Goal: Information Seeking & Learning: Learn about a topic

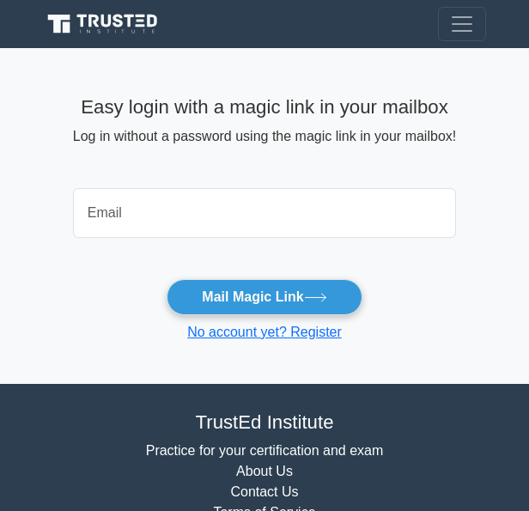
click at [285, 205] on input "email" at bounding box center [264, 213] width 383 height 50
type input "alainalewis25@gmail.com"
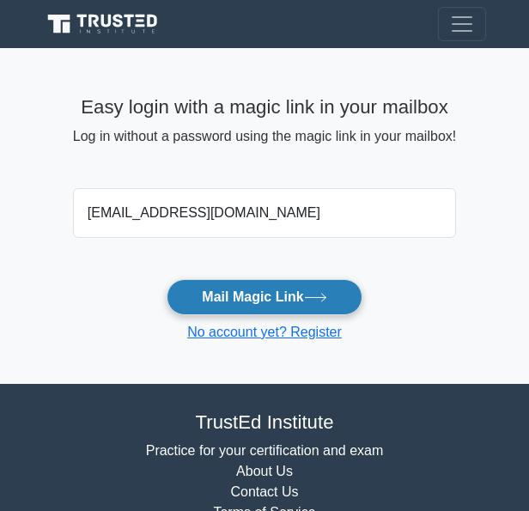
click at [235, 298] on button "Mail Magic Link" at bounding box center [264, 297] width 195 height 36
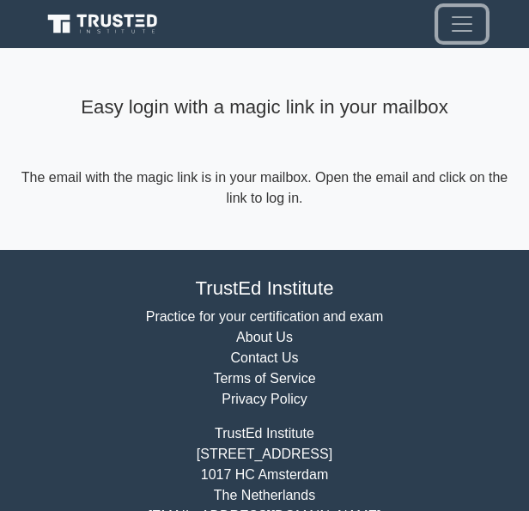
click at [468, 20] on span "Toggle navigation" at bounding box center [462, 24] width 26 height 26
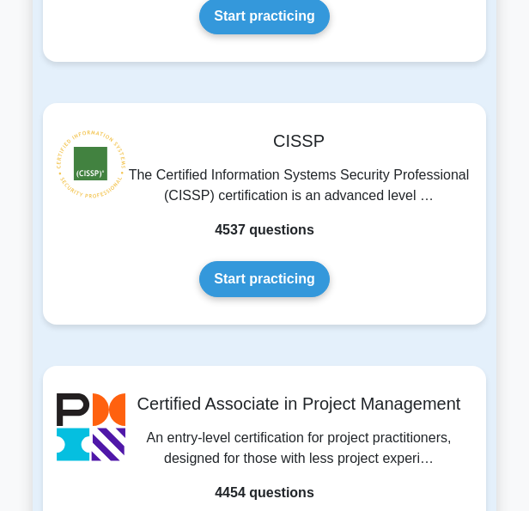
scroll to position [755, 0]
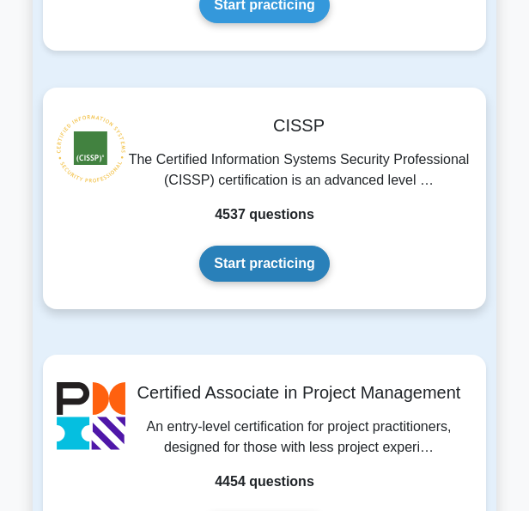
click at [292, 271] on link "Start practicing" at bounding box center [264, 264] width 130 height 36
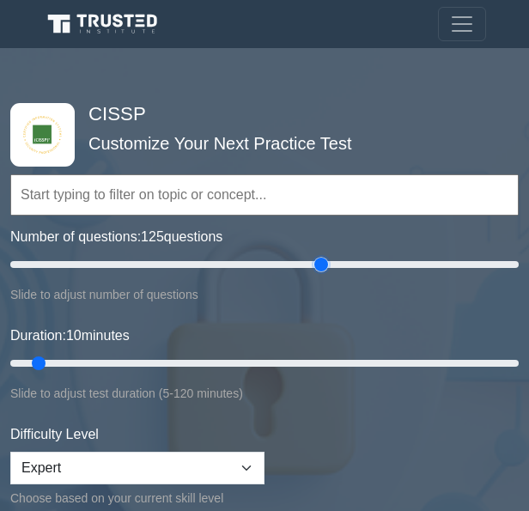
drag, startPoint x: 28, startPoint y: 261, endPoint x: 320, endPoint y: 267, distance: 292.3
type input "125"
click at [320, 267] on input "Number of questions: 125 questions" at bounding box center [264, 264] width 509 height 21
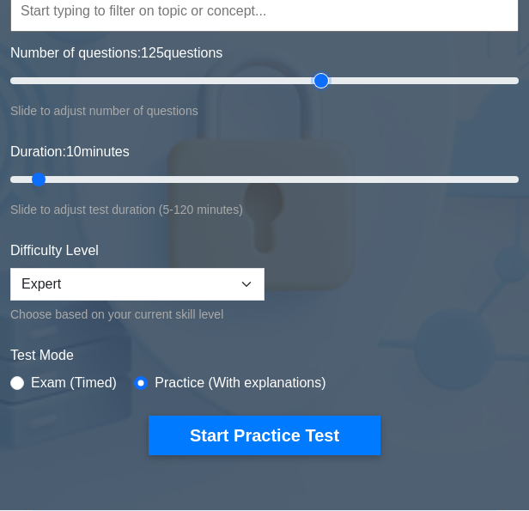
scroll to position [154, 0]
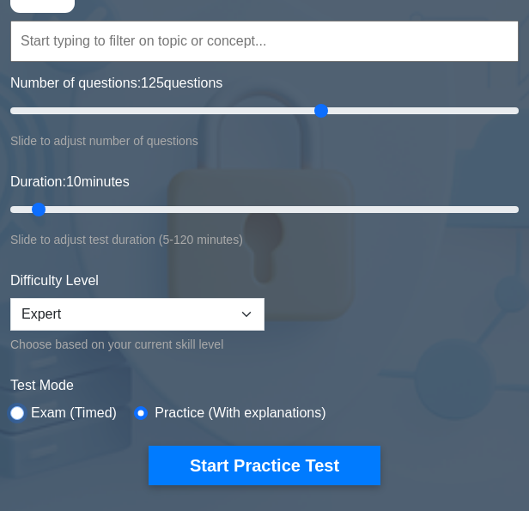
click at [20, 409] on input "radio" at bounding box center [17, 413] width 14 height 14
radio input "true"
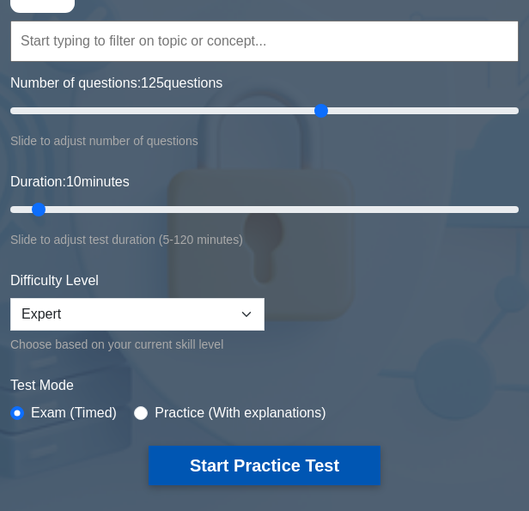
click at [234, 450] on button "Start Practice Test" at bounding box center [265, 466] width 232 height 40
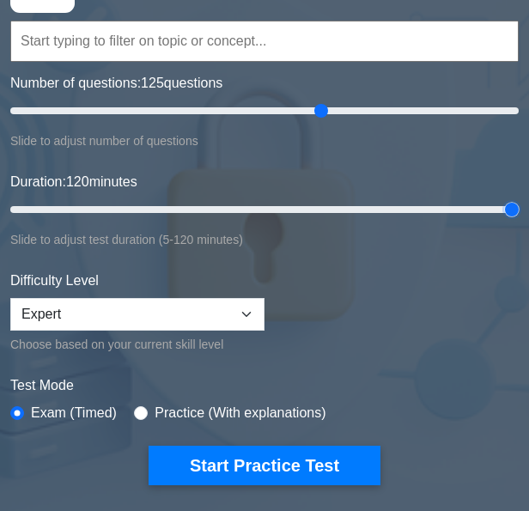
drag, startPoint x: 40, startPoint y: 210, endPoint x: 510, endPoint y: 212, distance: 471.0
type input "120"
click at [510, 212] on input "Duration: 120 minutes" at bounding box center [264, 209] width 509 height 21
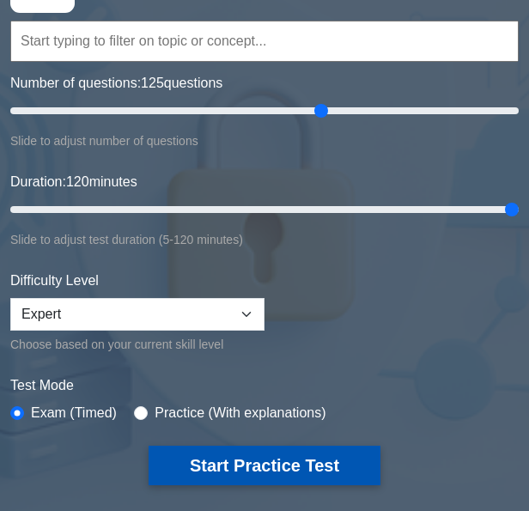
click at [193, 458] on button "Start Practice Test" at bounding box center [265, 466] width 232 height 40
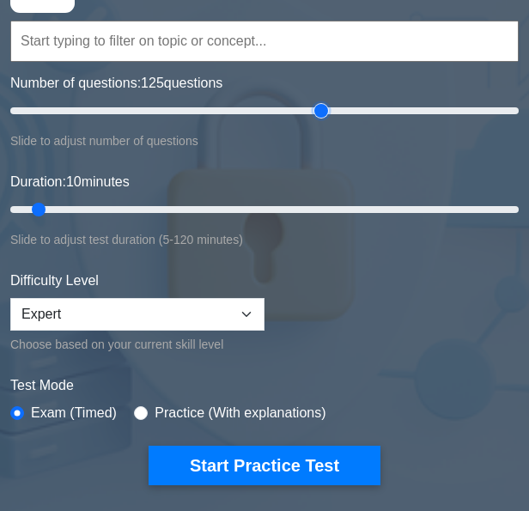
drag, startPoint x: 32, startPoint y: 110, endPoint x: 317, endPoint y: 104, distance: 285.4
type input "125"
click at [317, 104] on input "Number of questions: 125 questions" at bounding box center [264, 111] width 509 height 21
type input "120"
click at [514, 206] on input "Duration: 10 minutes" at bounding box center [264, 209] width 509 height 21
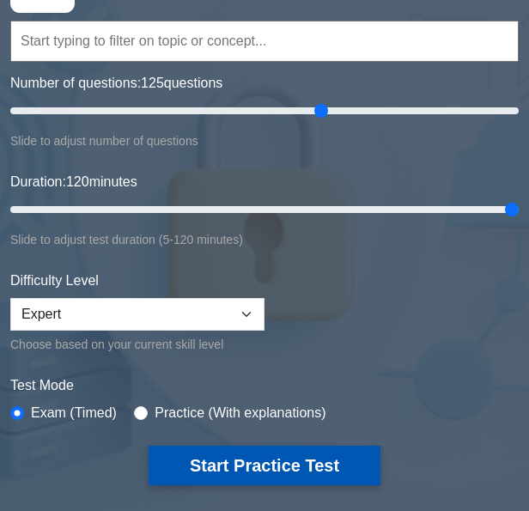
click at [235, 458] on button "Start Practice Test" at bounding box center [265, 466] width 232 height 40
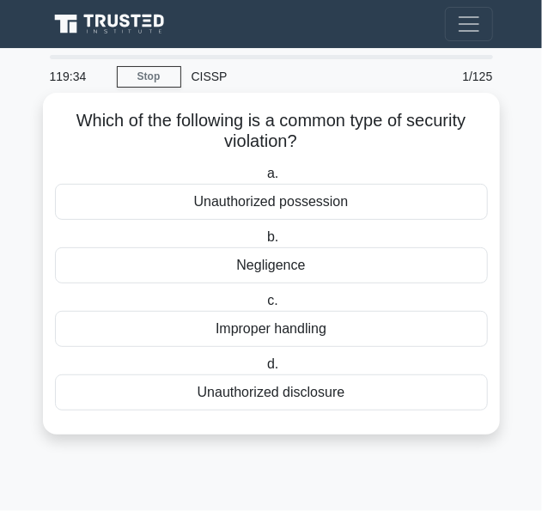
click at [249, 390] on div "Unauthorized disclosure" at bounding box center [271, 393] width 433 height 36
click at [264, 370] on input "d. Unauthorized disclosure" at bounding box center [264, 364] width 0 height 11
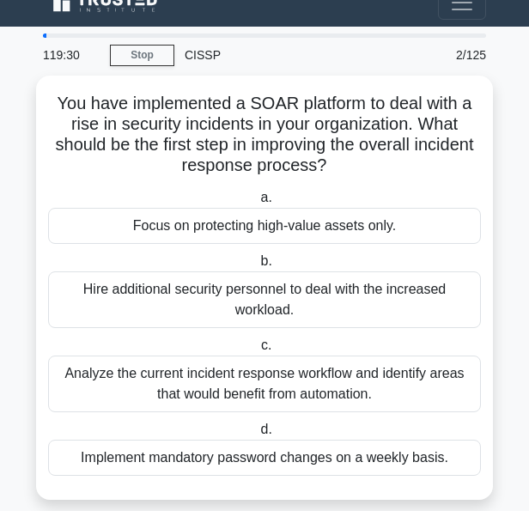
scroll to position [26, 0]
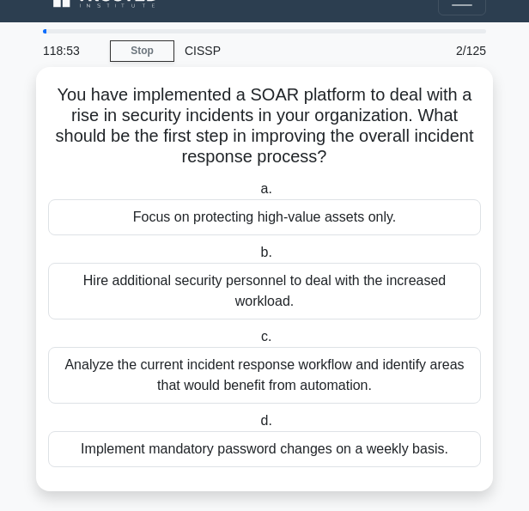
click at [278, 377] on div "Analyze the current incident response workflow and identify areas that would be…" at bounding box center [264, 375] width 433 height 57
click at [258, 343] on input "c. Analyze the current incident response workflow and identify areas that would…" at bounding box center [258, 337] width 0 height 11
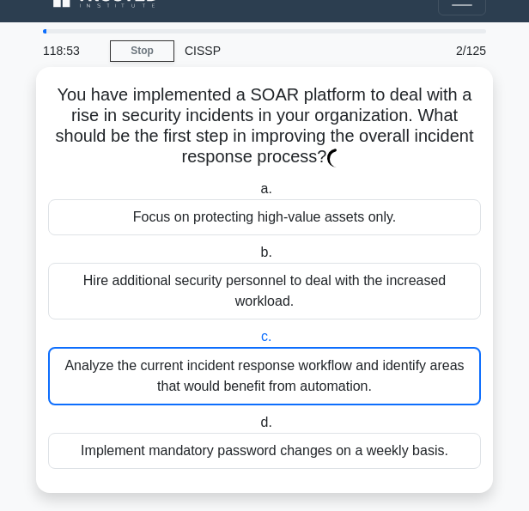
scroll to position [0, 0]
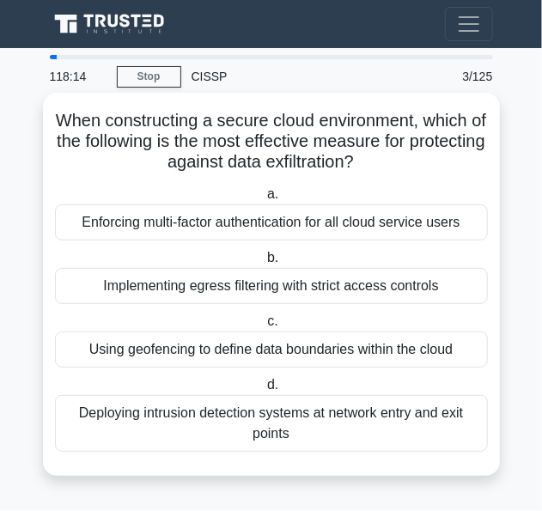
click at [261, 227] on div "Enforcing multi-factor authentication for all cloud service users" at bounding box center [271, 223] width 433 height 36
click at [264, 200] on input "a. Enforcing multi-factor authentication for all cloud service users" at bounding box center [264, 194] width 0 height 11
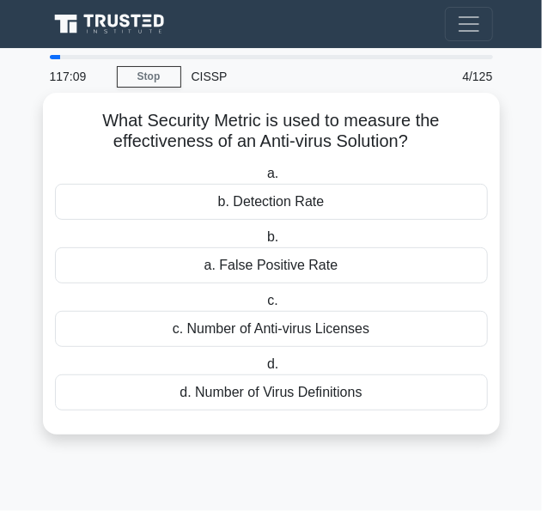
click at [209, 206] on div "b. Detection Rate" at bounding box center [271, 202] width 433 height 36
click at [264, 180] on input "a. b. Detection Rate" at bounding box center [264, 173] width 0 height 11
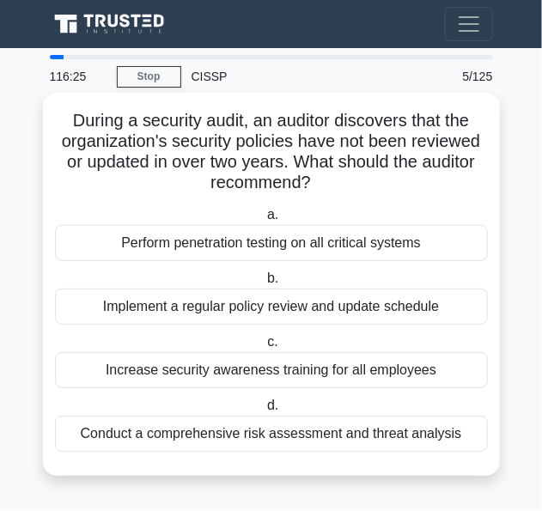
click at [174, 437] on div "Conduct a comprehensive risk assessment and threat analysis" at bounding box center [271, 434] width 433 height 36
click at [264, 412] on input "d. Conduct a comprehensive risk assessment and threat analysis" at bounding box center [264, 405] width 0 height 11
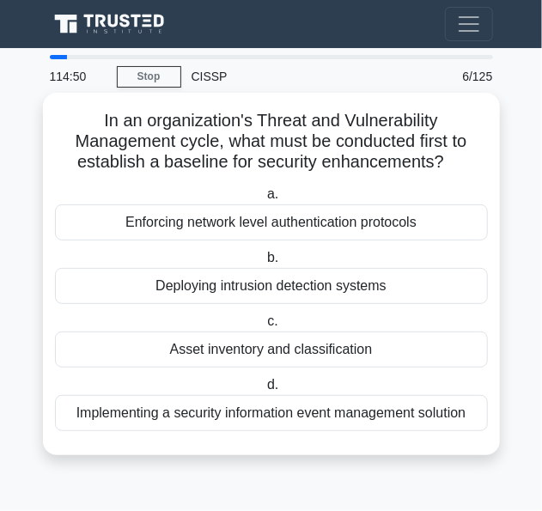
click at [206, 229] on div "Enforcing network level authentication protocols" at bounding box center [271, 223] width 433 height 36
click at [264, 200] on input "a. Enforcing network level authentication protocols" at bounding box center [264, 194] width 0 height 11
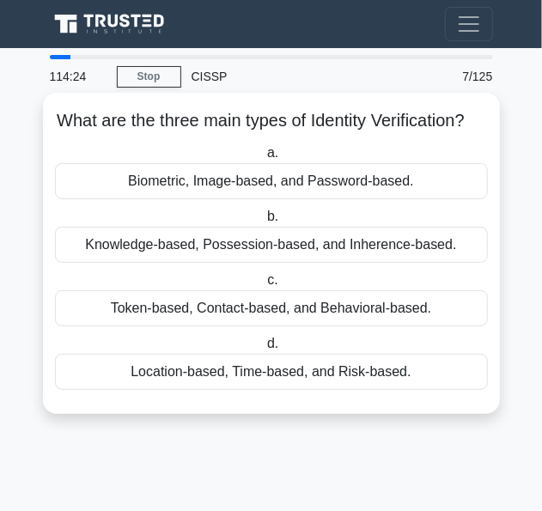
click at [199, 197] on div "Biometric, Image-based, and Password-based." at bounding box center [271, 181] width 433 height 36
click at [264, 159] on input "a. Biometric, Image-based, and Password-based." at bounding box center [264, 153] width 0 height 11
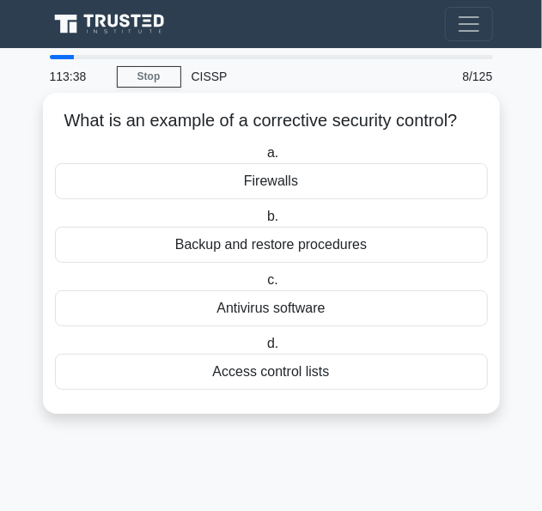
click at [196, 247] on div "Backup and restore procedures" at bounding box center [271, 245] width 433 height 36
click at [264, 223] on input "b. Backup and restore procedures" at bounding box center [264, 216] width 0 height 11
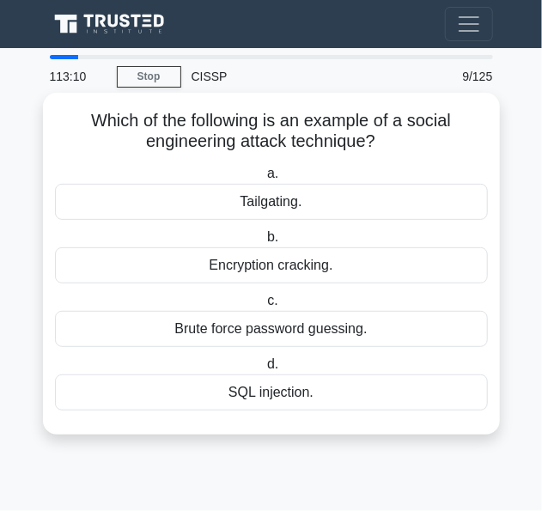
click at [191, 327] on div "Brute force password guessing." at bounding box center [271, 329] width 433 height 36
click at [264, 307] on input "c. Brute force password guessing." at bounding box center [264, 301] width 0 height 11
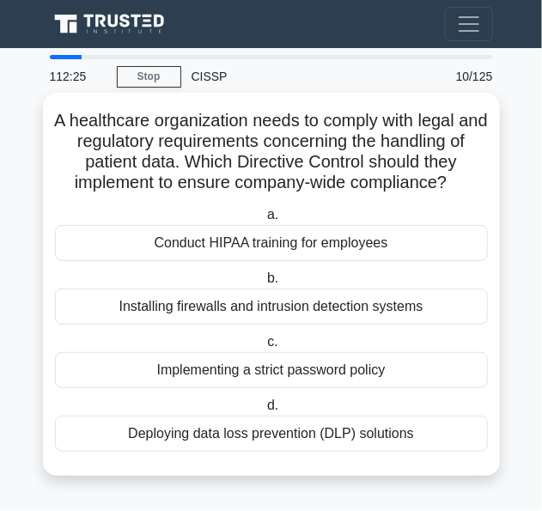
click at [182, 370] on div "Implementing a strict password policy" at bounding box center [271, 370] width 433 height 36
drag, startPoint x: 182, startPoint y: 370, endPoint x: 139, endPoint y: 371, distance: 43.0
click at [139, 371] on div "Implementing a strict password policy" at bounding box center [271, 370] width 433 height 36
click at [264, 348] on input "c. Implementing a strict password policy" at bounding box center [264, 342] width 0 height 11
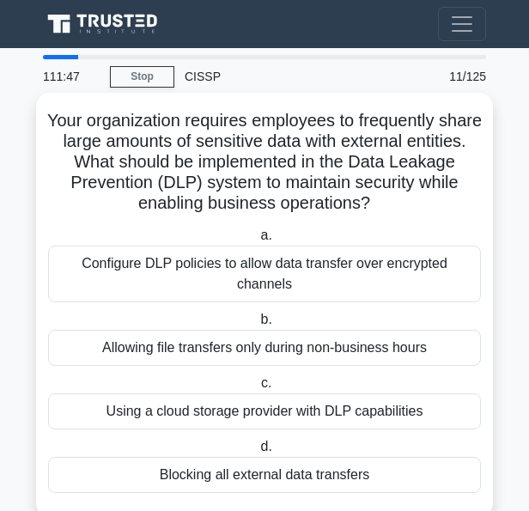
click at [124, 279] on div "Configure DLP policies to allow data transfer over encrypted channels" at bounding box center [264, 274] width 433 height 57
click at [257, 241] on input "a. Configure DLP policies to allow data transfer over encrypted channels" at bounding box center [257, 235] width 0 height 11
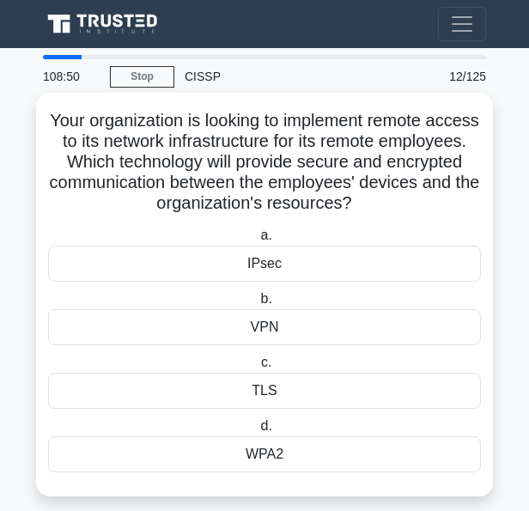
click at [237, 328] on div "VPN" at bounding box center [264, 327] width 433 height 36
click at [257, 305] on input "b. VPN" at bounding box center [257, 299] width 0 height 11
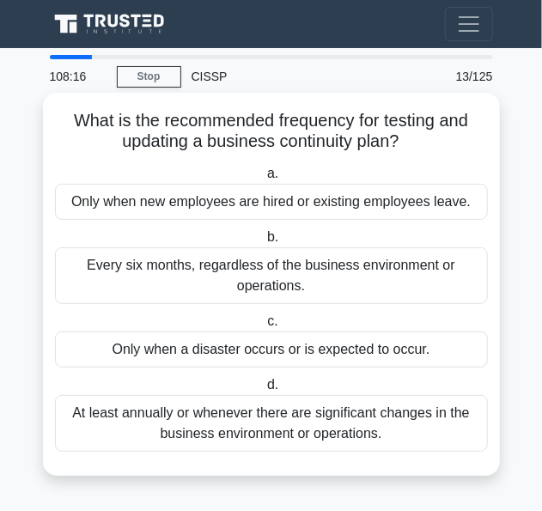
click at [137, 413] on div "At least annually or whenever there are significant changes in the business env…" at bounding box center [271, 423] width 433 height 57
click at [264, 391] on input "d. At least annually or whenever there are significant changes in the business …" at bounding box center [264, 385] width 0 height 11
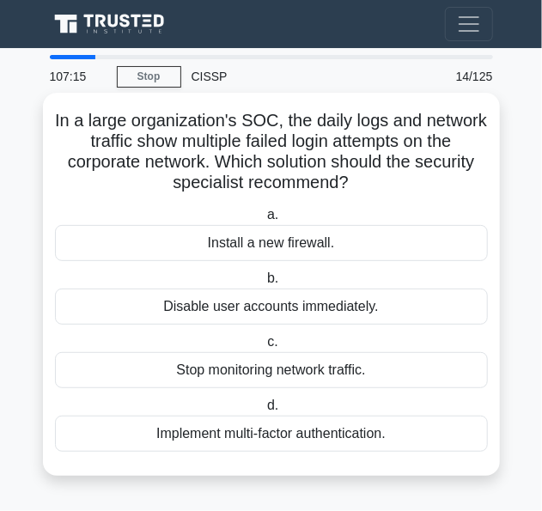
click at [179, 430] on div "Implement multi-factor authentication." at bounding box center [271, 434] width 433 height 36
click at [264, 412] on input "d. Implement multi-factor authentication." at bounding box center [264, 405] width 0 height 11
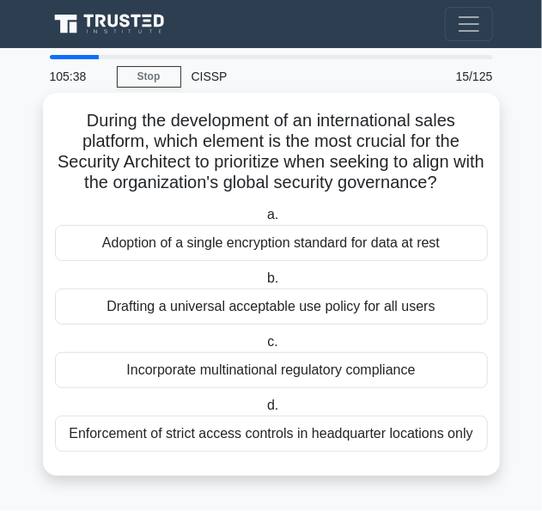
click at [167, 371] on div "Incorporate multinational regulatory compliance" at bounding box center [271, 370] width 433 height 36
click at [264, 348] on input "c. Incorporate multinational regulatory compliance" at bounding box center [264, 342] width 0 height 11
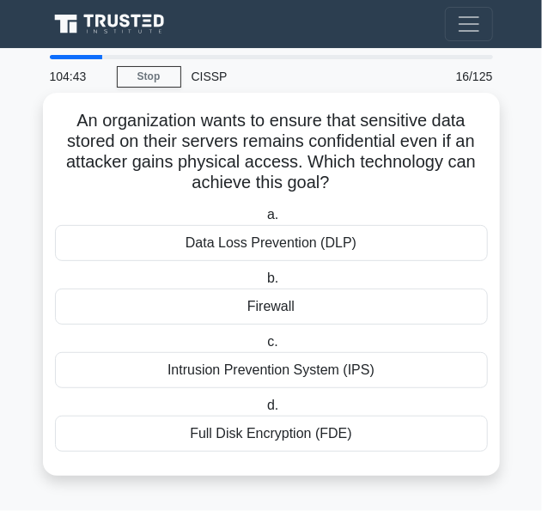
click at [199, 432] on div "Full Disk Encryption (FDE)" at bounding box center [271, 434] width 433 height 36
click at [264, 412] on input "d. Full Disk Encryption (FDE)" at bounding box center [264, 405] width 0 height 11
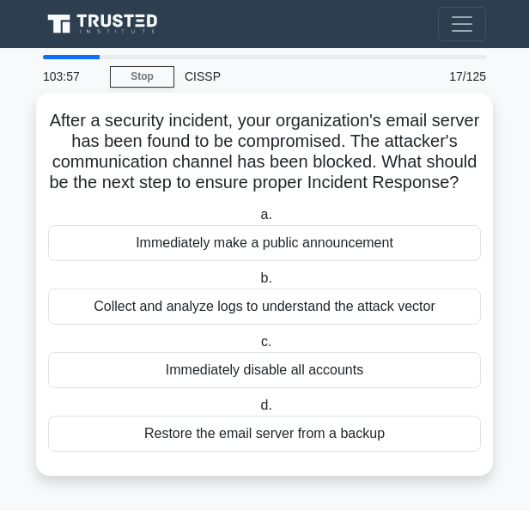
click at [121, 315] on div "Collect and analyze logs to understand the attack vector" at bounding box center [264, 307] width 433 height 36
click at [257, 284] on input "b. Collect and analyze logs to understand the attack vector" at bounding box center [257, 278] width 0 height 11
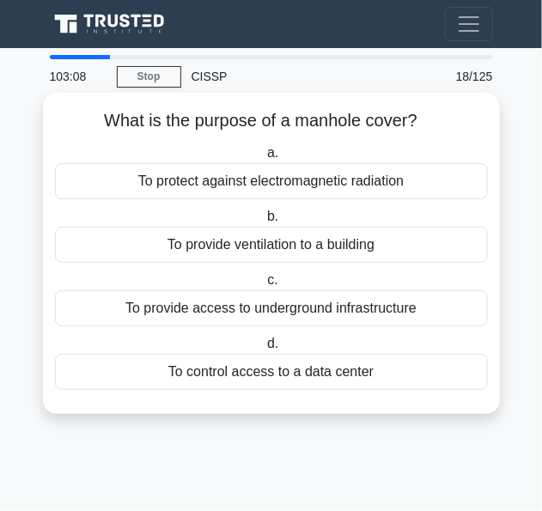
click at [126, 241] on div "To provide ventilation to a building" at bounding box center [271, 245] width 433 height 36
click at [264, 223] on input "b. To provide ventilation to a building" at bounding box center [264, 216] width 0 height 11
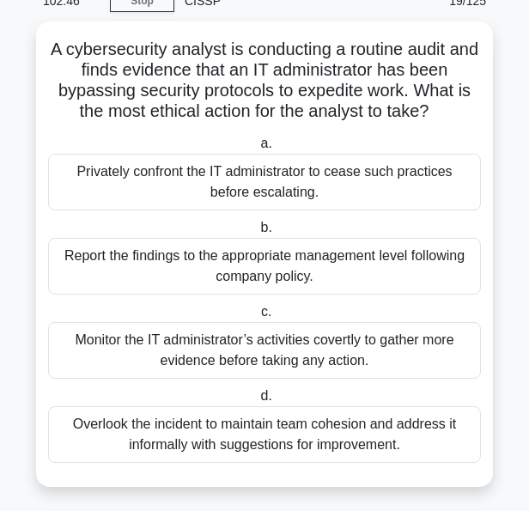
scroll to position [80, 0]
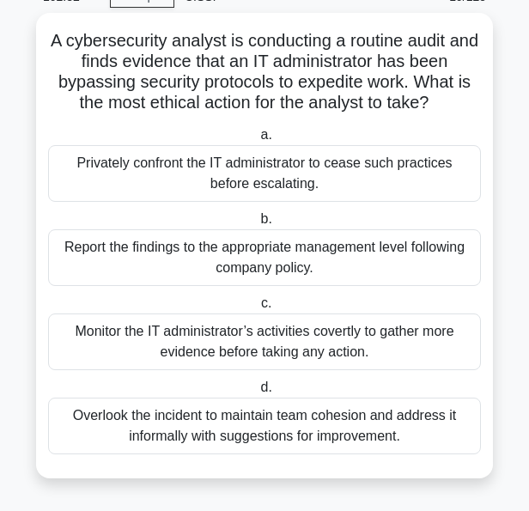
click at [362, 266] on div "Report the findings to the appropriate management level following company polic…" at bounding box center [264, 257] width 433 height 57
click at [257, 225] on input "b. Report the findings to the appropriate management level following company po…" at bounding box center [257, 219] width 0 height 11
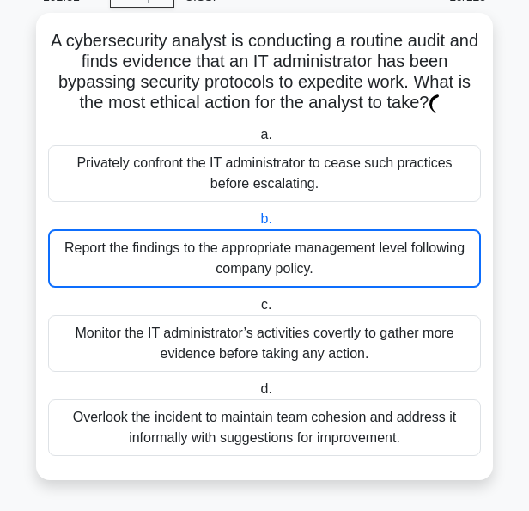
scroll to position [0, 0]
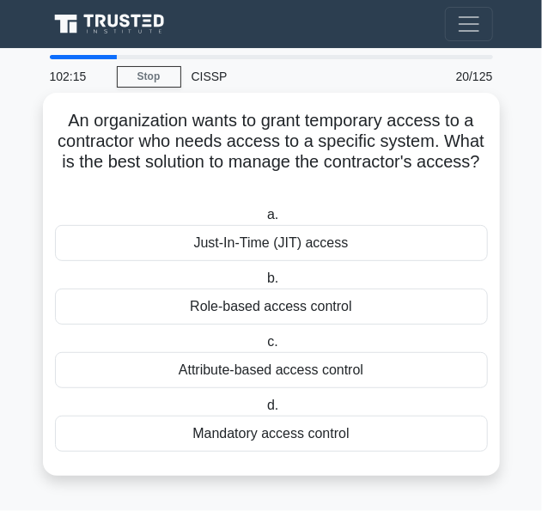
click at [260, 247] on div "Just-In-Time (JIT) access" at bounding box center [271, 243] width 433 height 36
click at [264, 221] on input "a. Just-In-Time (JIT) access" at bounding box center [264, 215] width 0 height 11
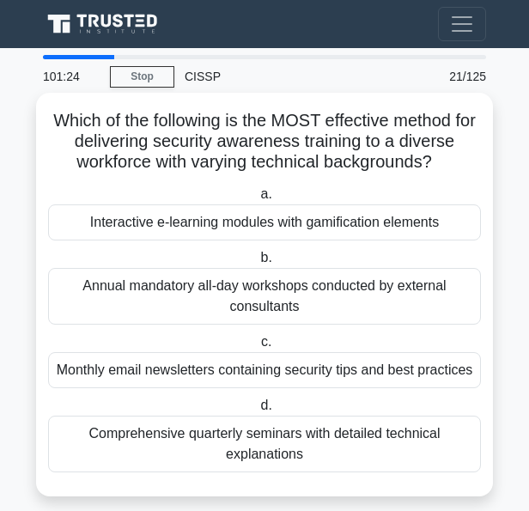
click at [134, 233] on div "Interactive e-learning modules with gamification elements" at bounding box center [264, 223] width 433 height 36
click at [257, 200] on input "a. Interactive e-learning modules with gamification elements" at bounding box center [257, 194] width 0 height 11
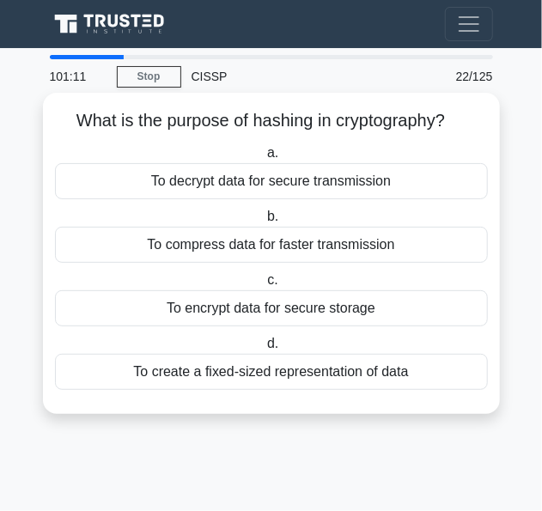
click at [121, 366] on div "To create a fixed-sized representation of data" at bounding box center [271, 372] width 433 height 36
click at [264, 350] on input "d. To create a fixed-sized representation of data" at bounding box center [264, 344] width 0 height 11
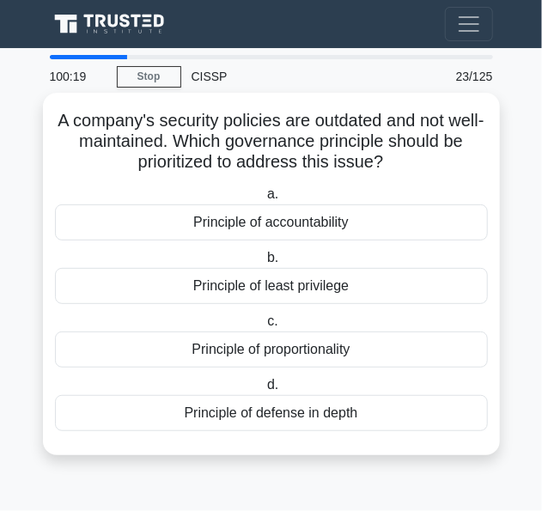
click at [179, 350] on div "Principle of proportionality" at bounding box center [271, 350] width 433 height 36
click at [264, 327] on input "c. Principle of proportionality" at bounding box center [264, 321] width 0 height 11
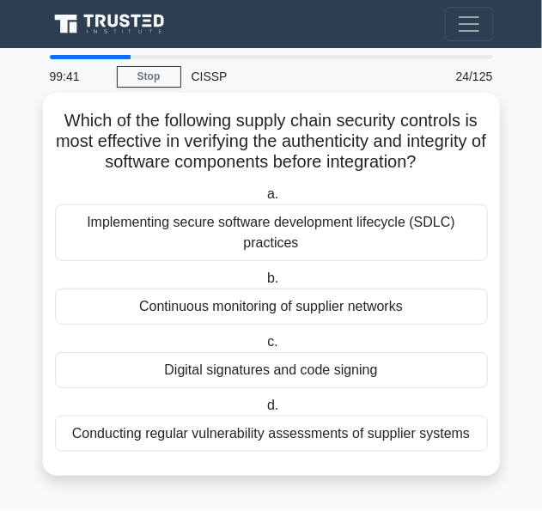
click at [110, 231] on div "Implementing secure software development lifecycle (SDLC) practices" at bounding box center [271, 233] width 433 height 57
click at [264, 200] on input "a. Implementing secure software development lifecycle (SDLC) practices" at bounding box center [264, 194] width 0 height 11
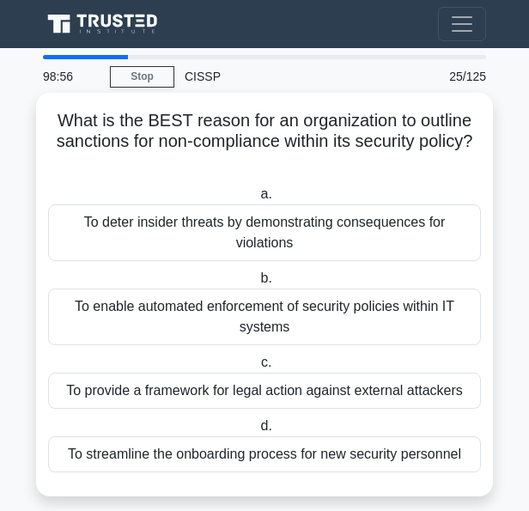
click at [141, 312] on div "To enable automated enforcement of security policies within IT systems" at bounding box center [264, 317] width 433 height 57
click at [257, 284] on input "b. To enable automated enforcement of security policies within IT systems" at bounding box center [257, 278] width 0 height 11
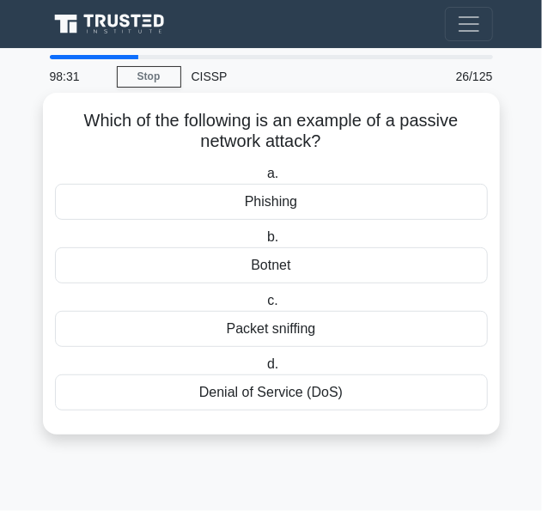
click at [251, 330] on div "Packet sniffing" at bounding box center [271, 329] width 433 height 36
click at [264, 307] on input "c. Packet sniffing" at bounding box center [264, 301] width 0 height 11
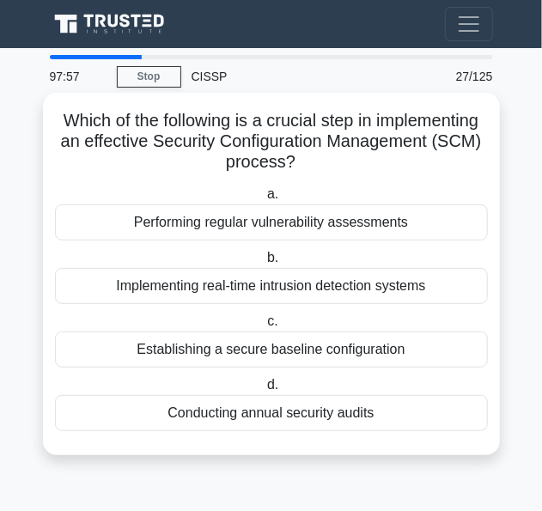
click at [95, 276] on div "Implementing real-time intrusion detection systems" at bounding box center [271, 286] width 433 height 36
click at [264, 264] on input "b. Implementing real-time intrusion detection systems" at bounding box center [264, 258] width 0 height 11
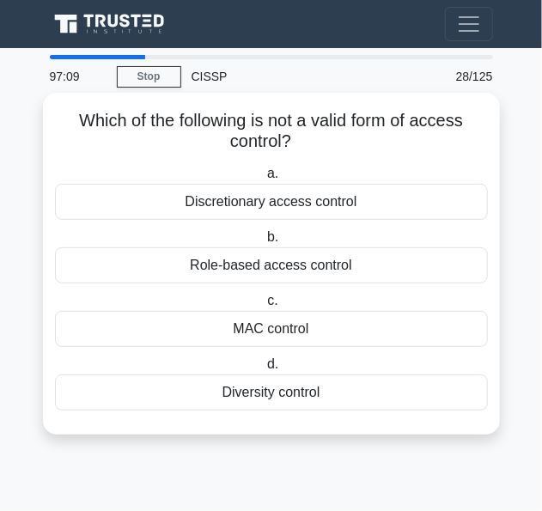
click at [179, 398] on div "Diversity control" at bounding box center [271, 393] width 433 height 36
click at [264, 370] on input "d. Diversity control" at bounding box center [264, 364] width 0 height 11
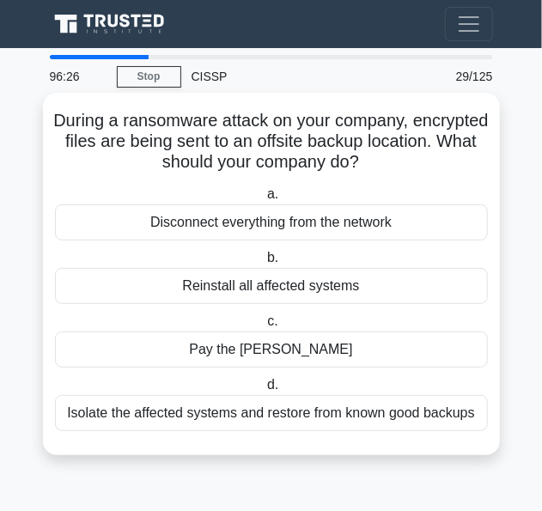
click at [180, 419] on div "Isolate the affected systems and restore from known good backups" at bounding box center [271, 413] width 433 height 36
click at [264, 391] on input "d. Isolate the affected systems and restore from known good backups" at bounding box center [264, 385] width 0 height 11
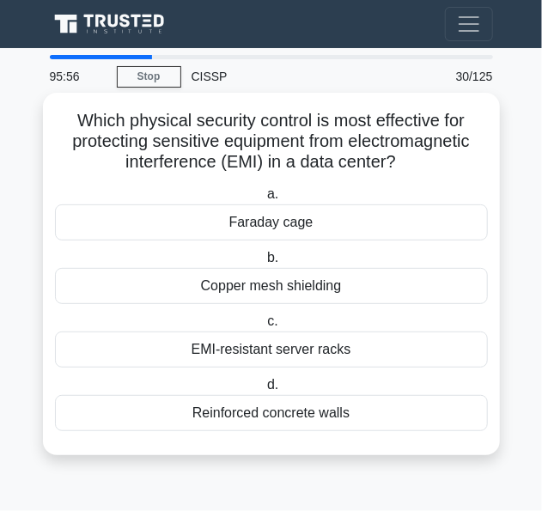
click at [149, 281] on div "Copper mesh shielding" at bounding box center [271, 286] width 433 height 36
click at [264, 264] on input "b. Copper mesh shielding" at bounding box center [264, 258] width 0 height 11
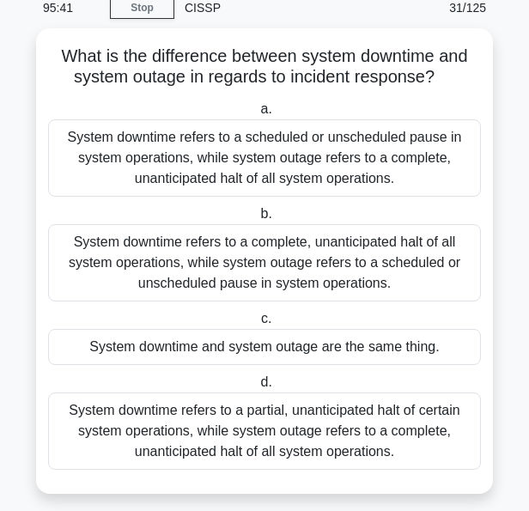
scroll to position [70, 0]
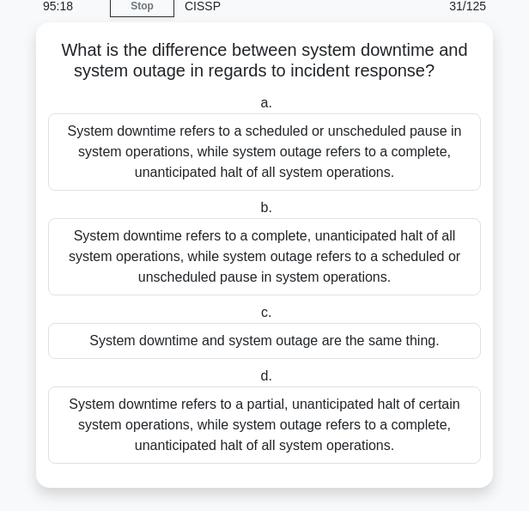
click at [284, 142] on div "System downtime refers to a scheduled or unscheduled pause in system operations…" at bounding box center [264, 151] width 433 height 77
click at [257, 109] on input "a. System downtime refers to a scheduled or unscheduled pause in system operati…" at bounding box center [257, 103] width 0 height 11
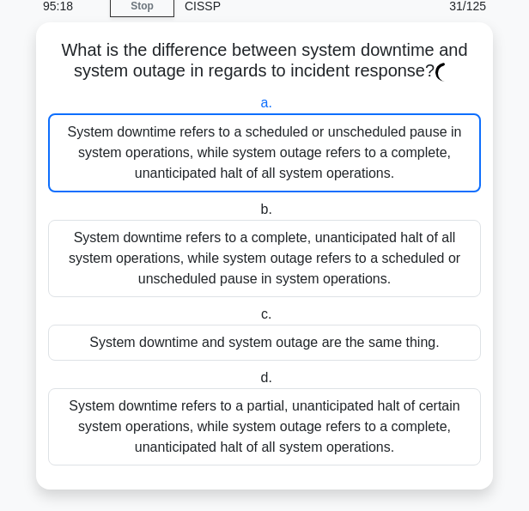
scroll to position [0, 0]
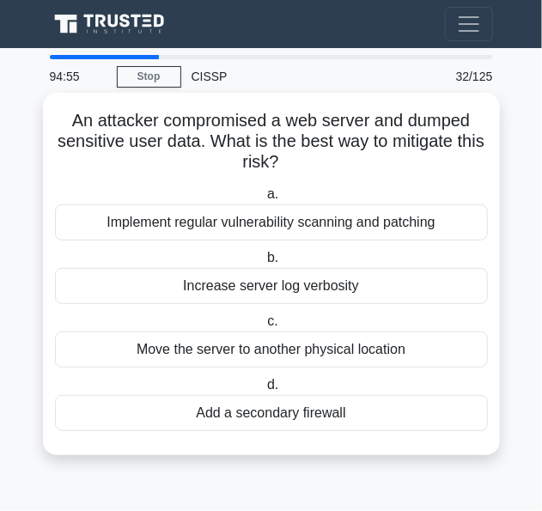
click at [208, 415] on div "Add a secondary firewall" at bounding box center [271, 413] width 433 height 36
click at [264, 391] on input "d. Add a secondary firewall" at bounding box center [264, 385] width 0 height 11
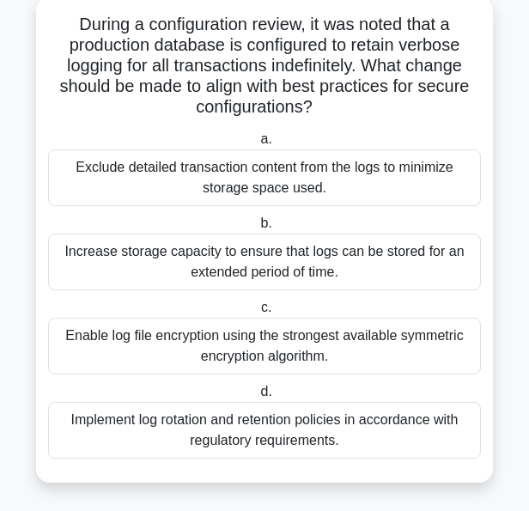
scroll to position [96, 0]
click at [254, 264] on div "Increase storage capacity to ensure that logs can be stored for an extended per…" at bounding box center [264, 262] width 433 height 57
click at [257, 229] on input "b. Increase storage capacity to ensure that logs can be stored for an extended …" at bounding box center [257, 223] width 0 height 11
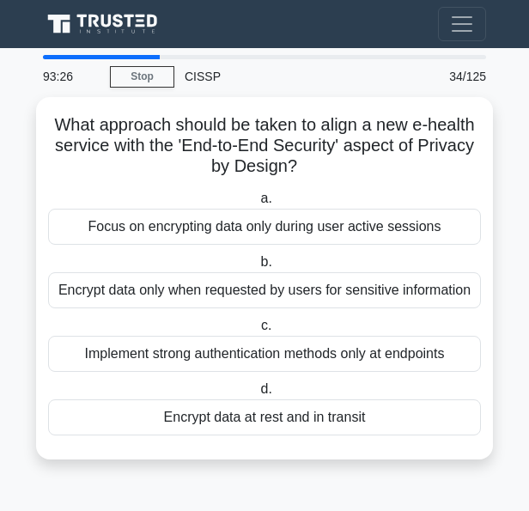
scroll to position [0, 0]
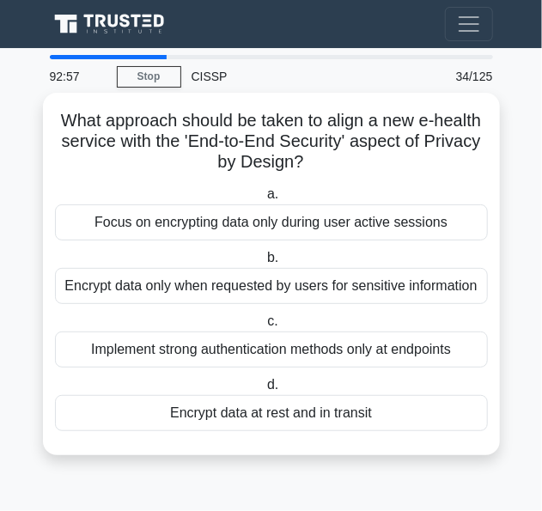
click at [197, 417] on div "Encrypt data at rest and in transit" at bounding box center [271, 413] width 433 height 36
click at [264, 391] on input "d. Encrypt data at rest and in transit" at bounding box center [264, 385] width 0 height 11
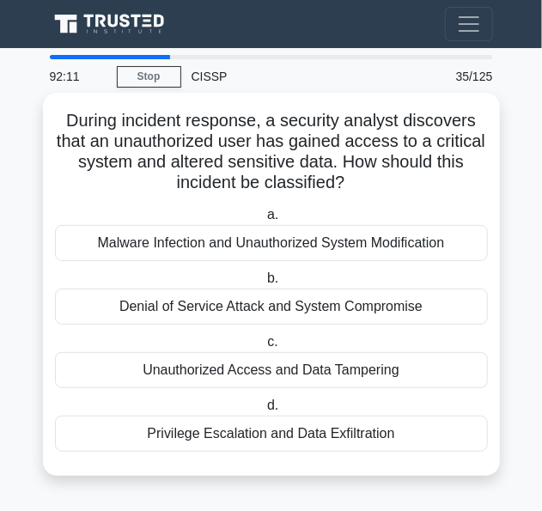
click at [211, 376] on div "Unauthorized Access and Data Tampering" at bounding box center [271, 370] width 433 height 36
click at [264, 348] on input "c. Unauthorized Access and Data Tampering" at bounding box center [264, 342] width 0 height 11
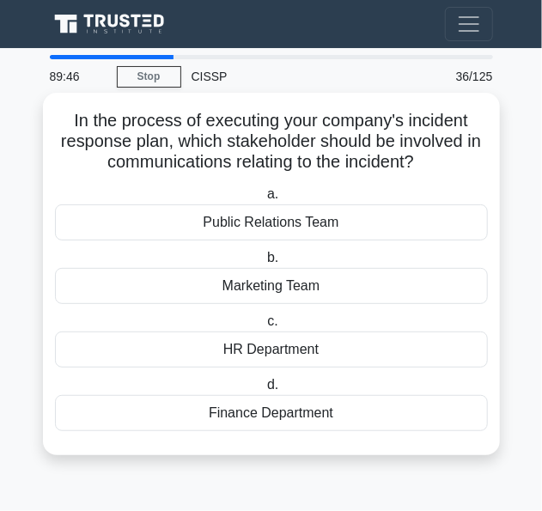
click at [268, 222] on div "Public Relations Team" at bounding box center [271, 223] width 433 height 36
click at [264, 200] on input "a. Public Relations Team" at bounding box center [264, 194] width 0 height 11
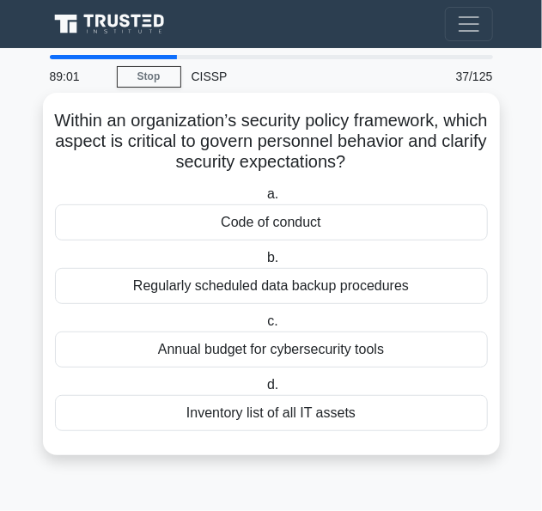
click at [251, 233] on div "Code of conduct" at bounding box center [271, 223] width 433 height 36
click at [264, 200] on input "a. Code of conduct" at bounding box center [264, 194] width 0 height 11
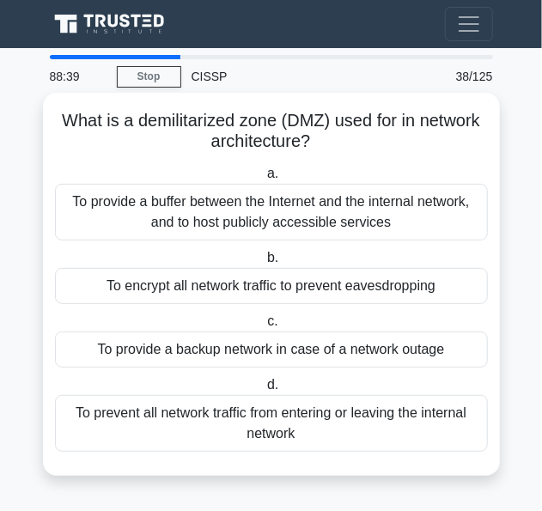
click at [155, 211] on div "To provide a buffer between the Internet and the internal network, and to host …" at bounding box center [271, 212] width 433 height 57
click at [264, 180] on input "a. To provide a buffer between the Internet and the internal network, and to ho…" at bounding box center [264, 173] width 0 height 11
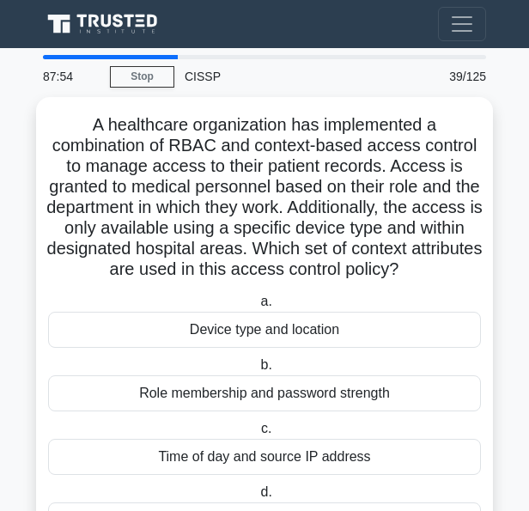
scroll to position [80, 0]
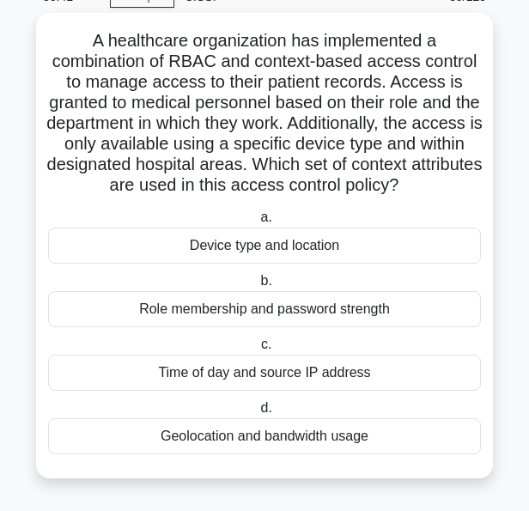
click at [259, 256] on div "Device type and location" at bounding box center [264, 246] width 433 height 36
click at [257, 223] on input "a. Device type and location" at bounding box center [257, 217] width 0 height 11
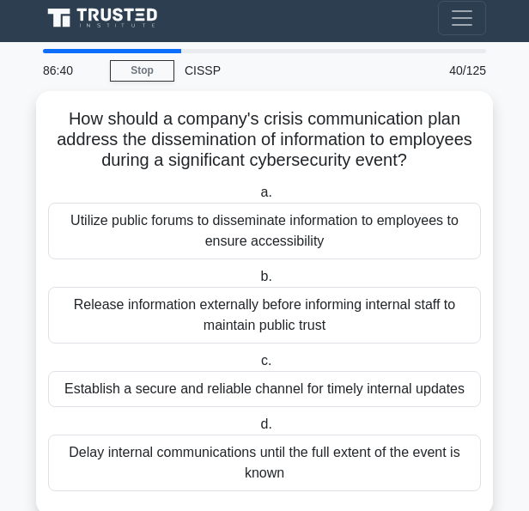
scroll to position [0, 0]
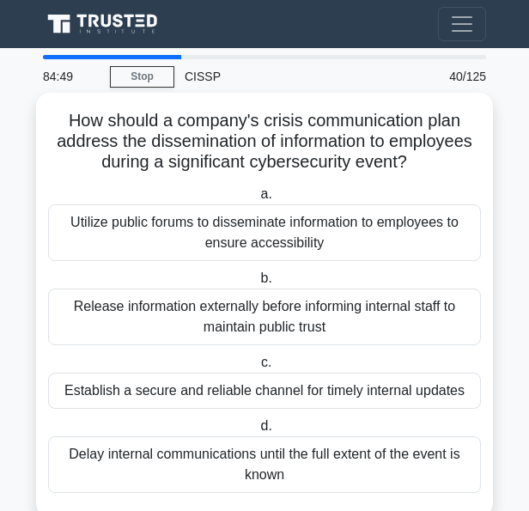
click at [138, 390] on div "Establish a secure and reliable channel for timely internal updates" at bounding box center [264, 391] width 433 height 36
click at [258, 369] on input "c. Establish a secure and reliable channel for timely internal updates" at bounding box center [258, 363] width 0 height 11
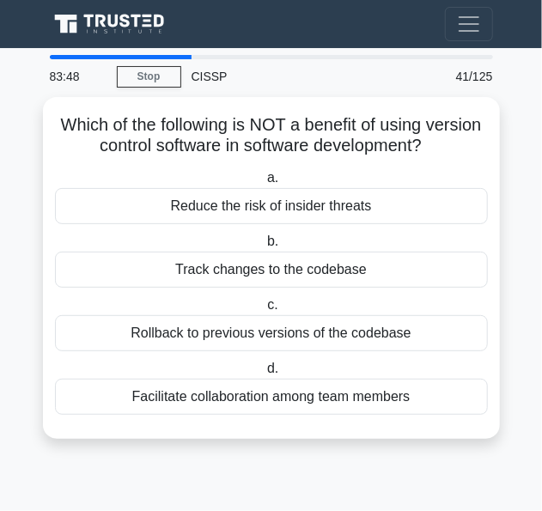
click at [419, 468] on main "83:48 Stop CISSP Intermediate 41/125 Which of the following is NOT a benefit of…" at bounding box center [271, 279] width 542 height 463
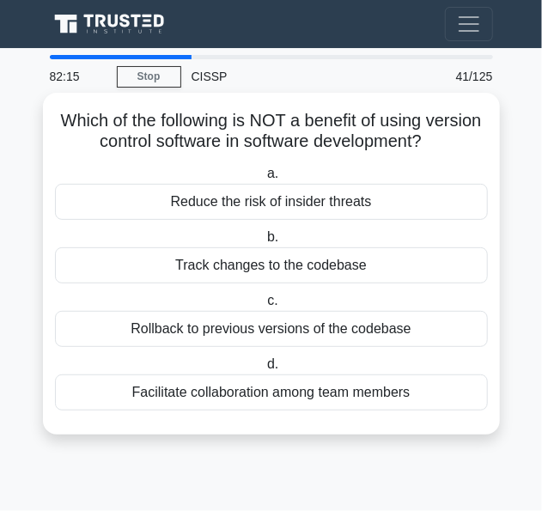
click at [328, 399] on div "Facilitate collaboration among team members" at bounding box center [271, 393] width 433 height 36
click at [264, 370] on input "d. Facilitate collaboration among team members" at bounding box center [264, 364] width 0 height 11
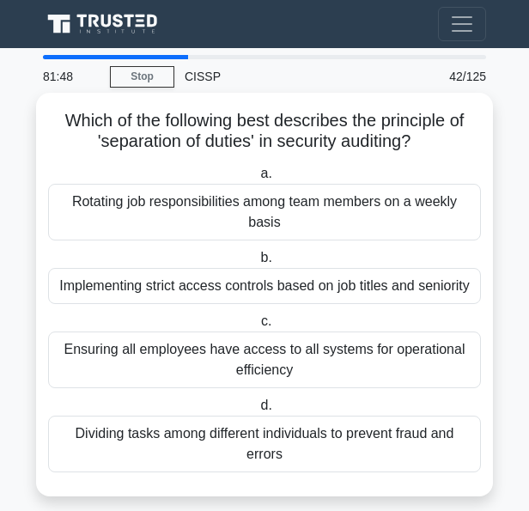
click at [127, 290] on div "Implementing strict access controls based on job titles and seniority" at bounding box center [264, 286] width 433 height 36
click at [257, 264] on input "b. Implementing strict access controls based on job titles and seniority" at bounding box center [257, 258] width 0 height 11
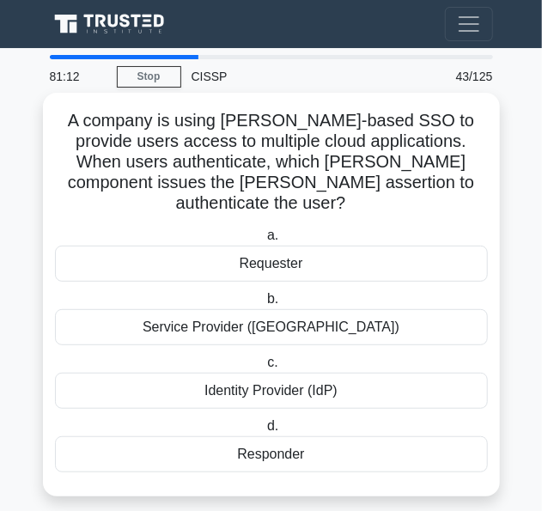
click at [235, 373] on div "Identity Provider (IdP)" at bounding box center [271, 391] width 433 height 36
click at [264, 369] on input "c. Identity Provider (IdP)" at bounding box center [264, 363] width 0 height 11
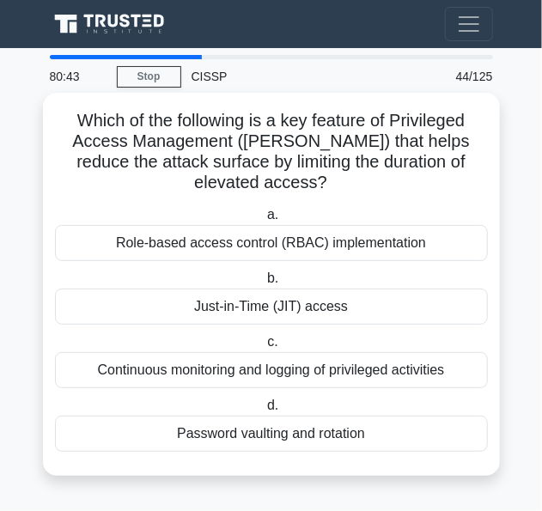
click at [119, 225] on div "Role-based access control (RBAC) implementation" at bounding box center [271, 243] width 433 height 36
click at [264, 215] on input "a. Role-based access control (RBAC) implementation" at bounding box center [264, 215] width 0 height 11
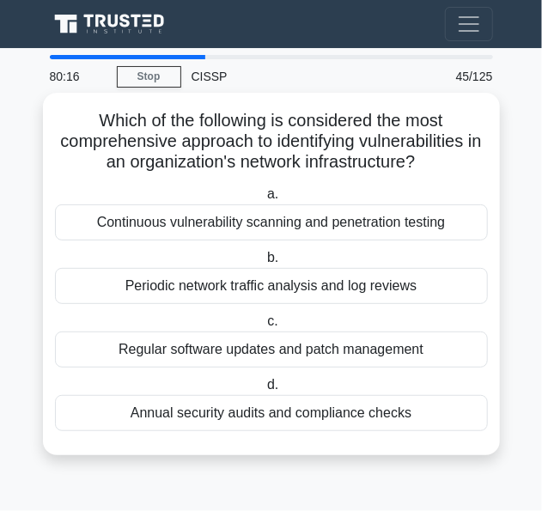
click at [125, 345] on div "Regular software updates and patch management" at bounding box center [271, 350] width 433 height 36
click at [264, 327] on input "c. Regular software updates and patch management" at bounding box center [264, 321] width 0 height 11
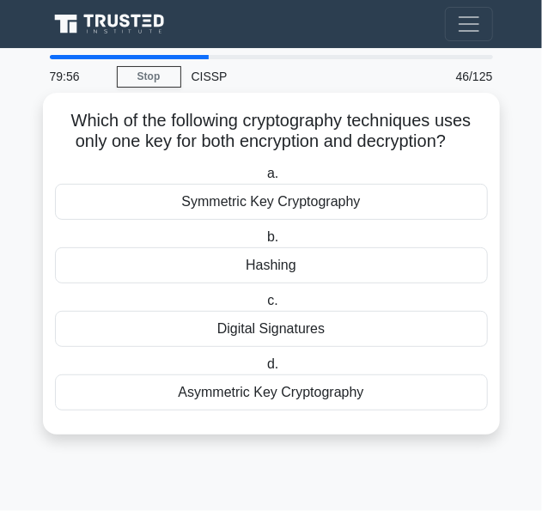
click at [184, 199] on div "Symmetric Key Cryptography" at bounding box center [271, 202] width 433 height 36
click at [264, 180] on input "a. Symmetric Key Cryptography" at bounding box center [264, 173] width 0 height 11
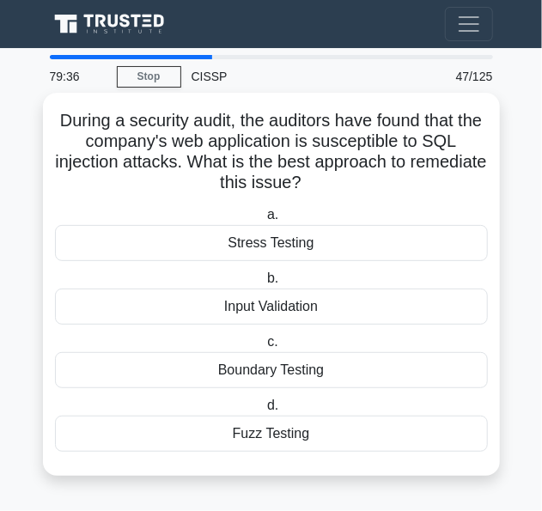
click at [193, 303] on div "Input Validation" at bounding box center [271, 307] width 433 height 36
click at [264, 284] on input "b. Input Validation" at bounding box center [264, 278] width 0 height 11
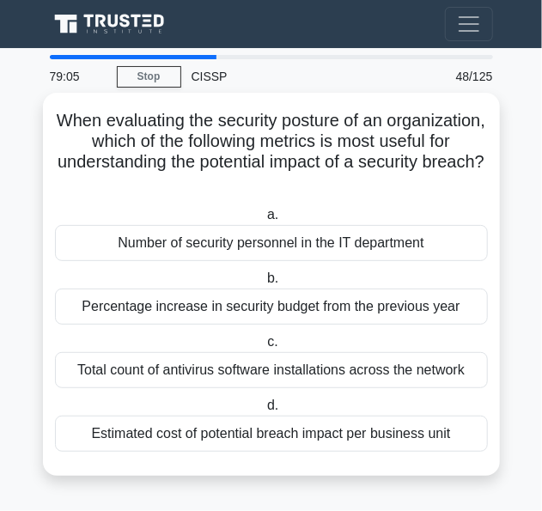
click at [121, 436] on div "Estimated cost of potential breach impact per business unit" at bounding box center [271, 434] width 433 height 36
click at [264, 412] on input "d. Estimated cost of potential breach impact per business unit" at bounding box center [264, 405] width 0 height 11
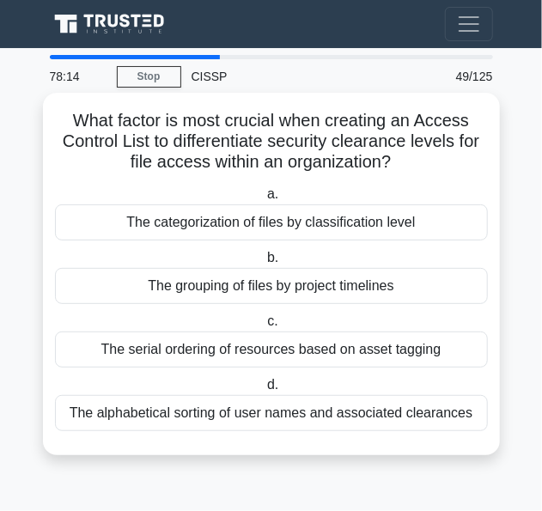
click at [143, 231] on div "The categorization of files by classification level" at bounding box center [271, 223] width 433 height 36
click at [264, 200] on input "a. The categorization of files by classification level" at bounding box center [264, 194] width 0 height 11
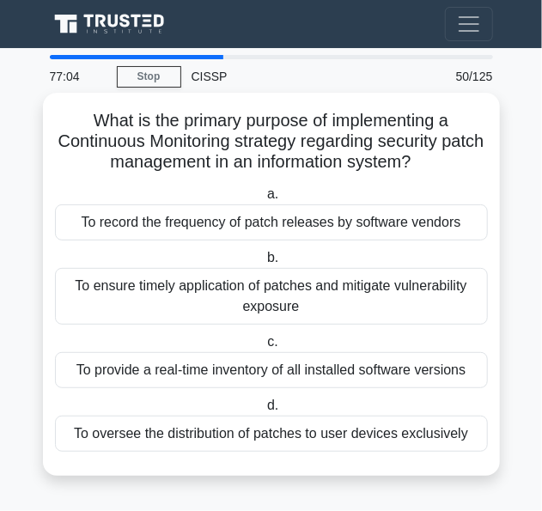
click at [113, 282] on div "To ensure timely application of patches and mitigate vulnerability exposure" at bounding box center [271, 296] width 433 height 57
click at [264, 264] on input "b. To ensure timely application of patches and mitigate vulnerability exposure" at bounding box center [264, 258] width 0 height 11
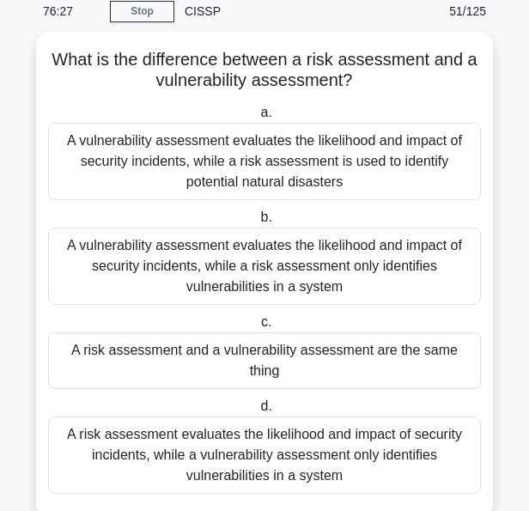
scroll to position [72, 0]
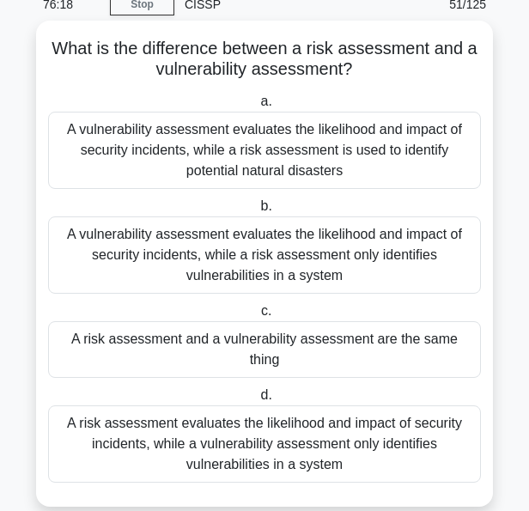
click at [329, 437] on div "A risk assessment evaluates the likelihood and impact of security incidents, wh…" at bounding box center [264, 444] width 433 height 77
click at [257, 401] on input "d. A risk assessment evaluates the likelihood and impact of security incidents,…" at bounding box center [257, 395] width 0 height 11
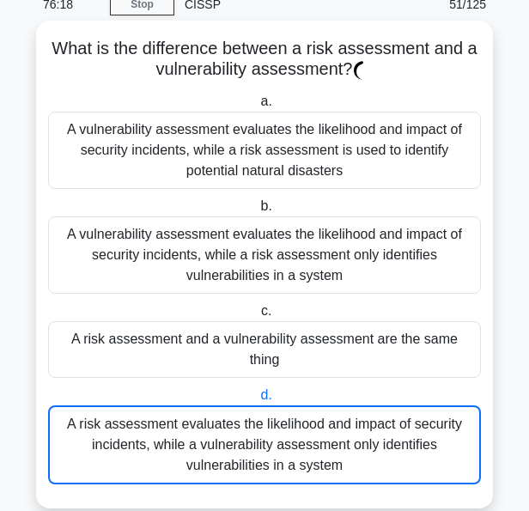
scroll to position [0, 0]
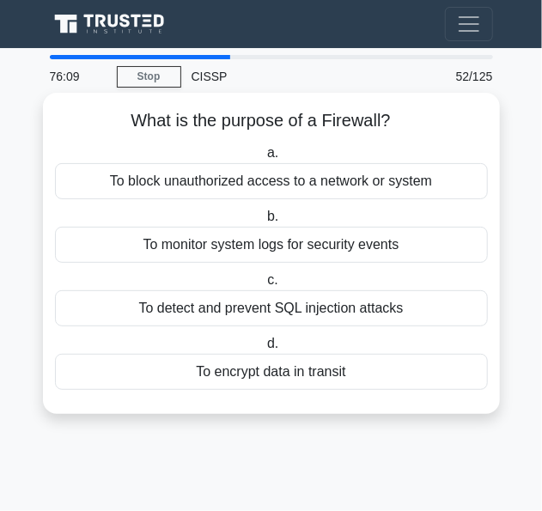
click at [285, 186] on div "To block unauthorized access to a network or system" at bounding box center [271, 181] width 433 height 36
click at [264, 159] on input "a. To block unauthorized access to a network or system" at bounding box center [264, 153] width 0 height 11
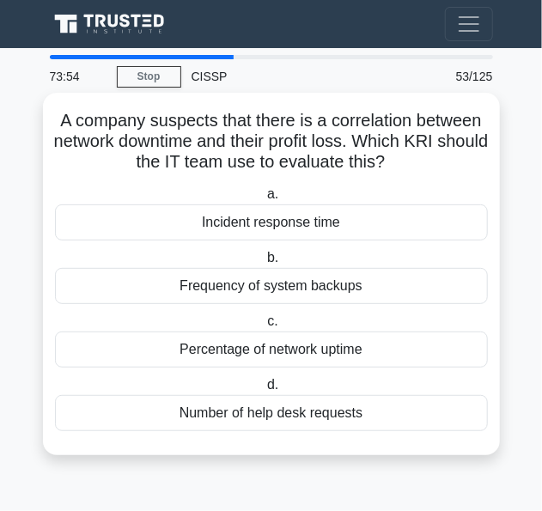
click at [177, 221] on div "Incident response time" at bounding box center [271, 223] width 433 height 36
click at [264, 200] on input "a. Incident response time" at bounding box center [264, 194] width 0 height 11
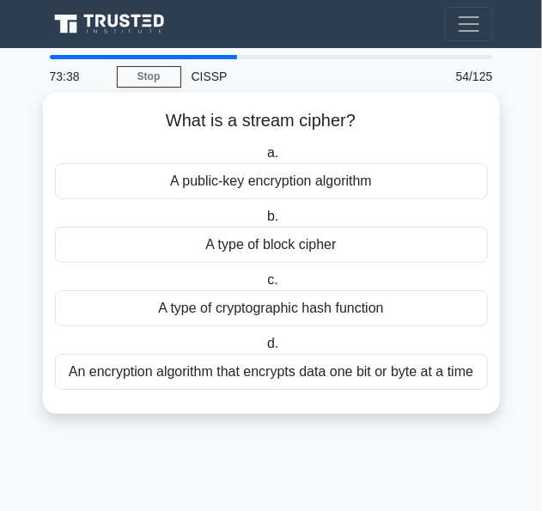
click at [155, 376] on div "An encryption algorithm that encrypts data one bit or byte at a time" at bounding box center [271, 372] width 433 height 36
click at [264, 350] on input "d. An encryption algorithm that encrypts data one bit or byte at a time" at bounding box center [264, 344] width 0 height 11
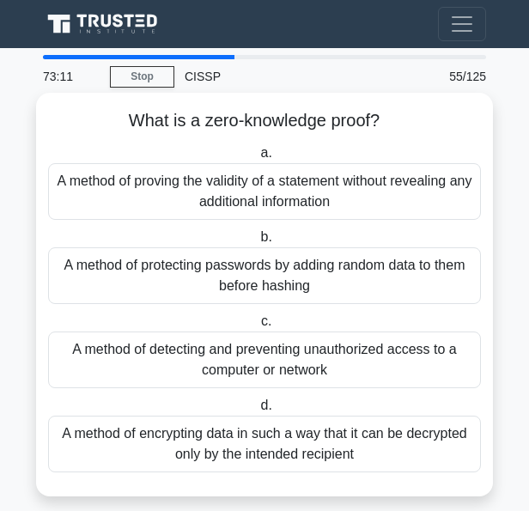
drag, startPoint x: 107, startPoint y: 128, endPoint x: 127, endPoint y: 202, distance: 76.5
click at [127, 202] on div "What is a zero-knowledge proof? .spinner_0XTQ{transform-origin:center;animation…" at bounding box center [264, 295] width 443 height 390
click at [127, 202] on div "A method of proving the validity of a statement without revealing any additiona…" at bounding box center [264, 191] width 433 height 57
click at [257, 159] on input "a. A method of proving the validity of a statement without revealing any additi…" at bounding box center [257, 153] width 0 height 11
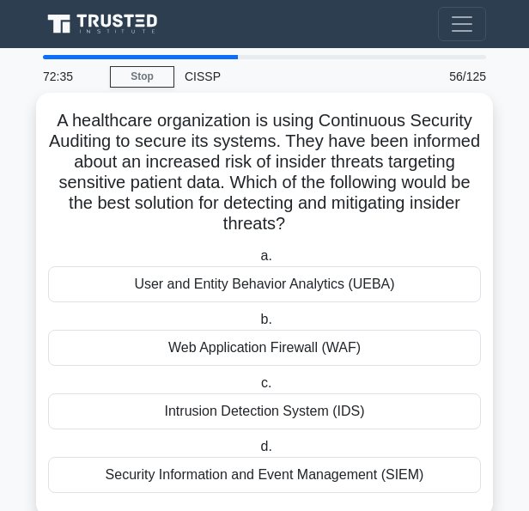
click at [113, 410] on div "Intrusion Detection System (IDS)" at bounding box center [264, 412] width 433 height 36
click at [258, 389] on input "c. Intrusion Detection System (IDS)" at bounding box center [258, 383] width 0 height 11
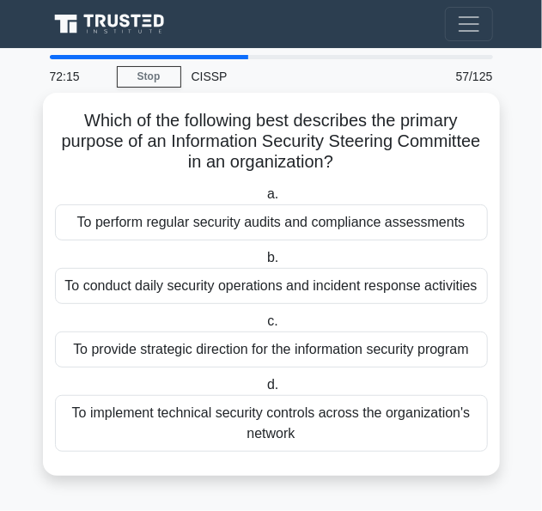
click at [166, 351] on div "To provide strategic direction for the information security program" at bounding box center [271, 350] width 433 height 36
click at [264, 327] on input "c. To provide strategic direction for the information security program" at bounding box center [264, 321] width 0 height 11
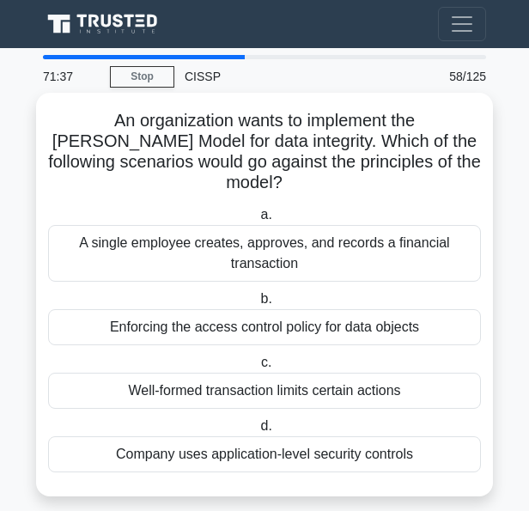
click at [189, 259] on div "A single employee creates, approves, and records a financial transaction" at bounding box center [264, 253] width 433 height 57
click at [257, 221] on input "a. A single employee creates, approves, and records a financial transaction" at bounding box center [257, 215] width 0 height 11
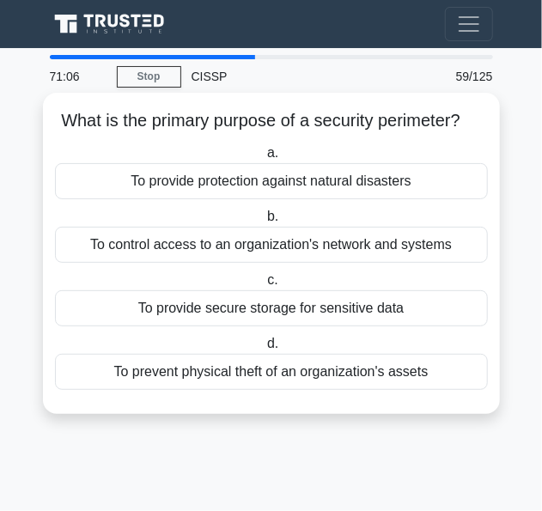
click at [162, 241] on div "To control access to an organization's network and systems" at bounding box center [271, 245] width 433 height 36
click at [264, 223] on input "b. To control access to an organization's network and systems" at bounding box center [264, 216] width 0 height 11
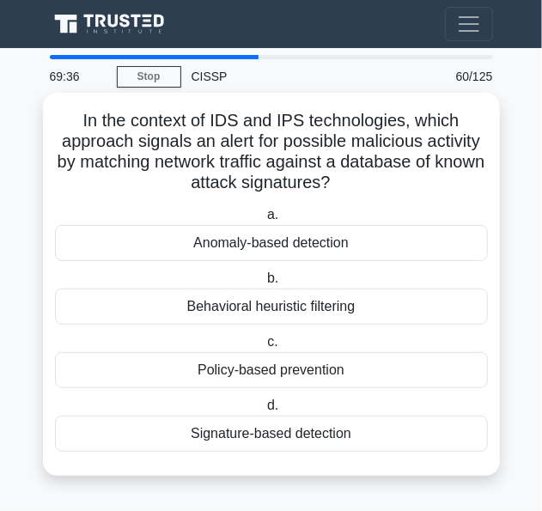
click at [157, 309] on div "Behavioral heuristic filtering" at bounding box center [271, 307] width 433 height 36
click at [264, 284] on input "b. Behavioral heuristic filtering" at bounding box center [264, 278] width 0 height 11
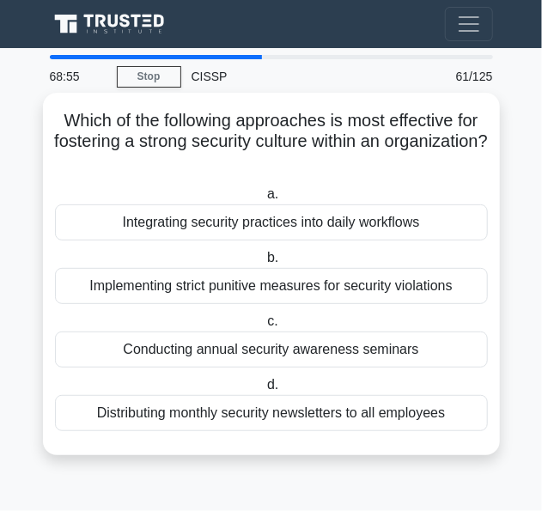
click at [121, 218] on div "Integrating security practices into daily workflows" at bounding box center [271, 223] width 433 height 36
click at [264, 200] on input "a. Integrating security practices into daily workflows" at bounding box center [264, 194] width 0 height 11
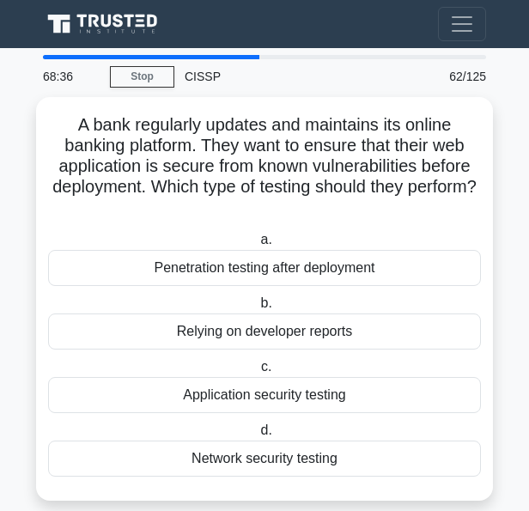
click at [122, 221] on div "A bank regularly updates and maintains its online banking platform. They want t…" at bounding box center [264, 299] width 443 height 390
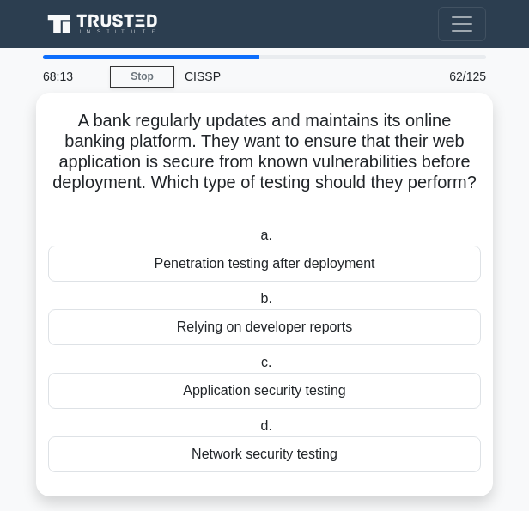
click at [120, 391] on div "Application security testing" at bounding box center [264, 391] width 433 height 36
click at [258, 369] on input "c. Application security testing" at bounding box center [258, 363] width 0 height 11
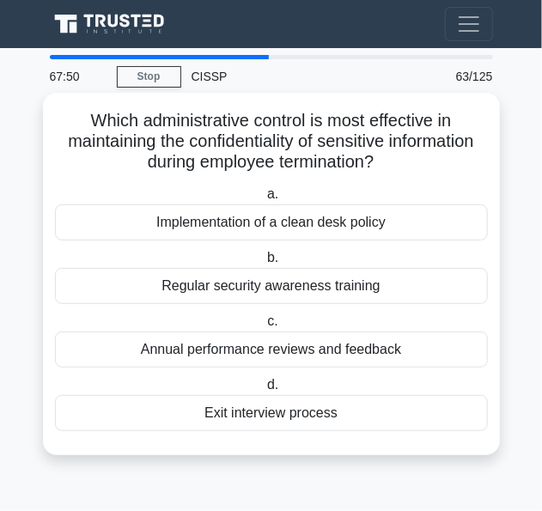
click at [168, 408] on div "Exit interview process" at bounding box center [271, 413] width 433 height 36
click at [264, 391] on input "d. Exit interview process" at bounding box center [264, 385] width 0 height 11
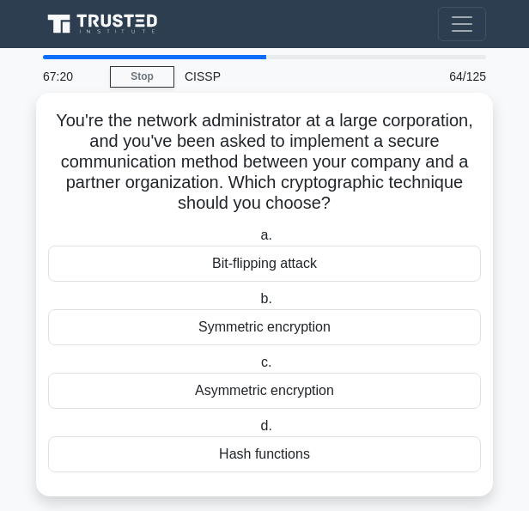
click at [136, 394] on div "Asymmetric encryption" at bounding box center [264, 391] width 433 height 36
click at [258, 369] on input "c. Asymmetric encryption" at bounding box center [258, 363] width 0 height 11
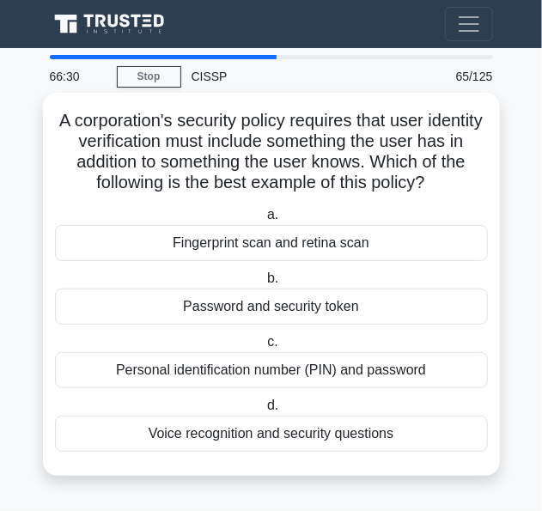
click at [179, 370] on div "Personal identification number (PIN) and password" at bounding box center [271, 370] width 433 height 36
click at [264, 348] on input "c. Personal identification number (PIN) and password" at bounding box center [264, 342] width 0 height 11
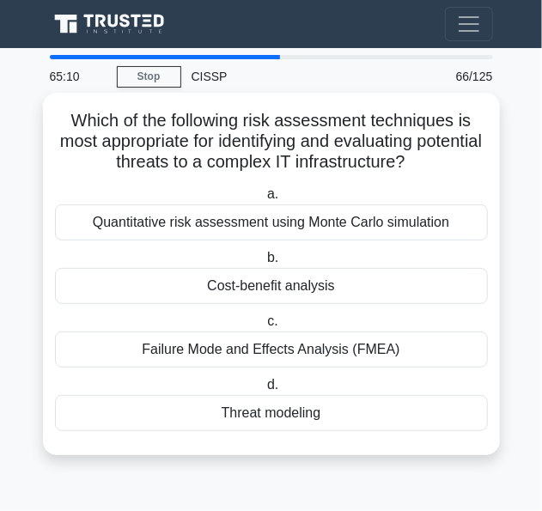
click at [197, 413] on div "Threat modeling" at bounding box center [271, 413] width 433 height 36
click at [264, 391] on input "d. Threat modeling" at bounding box center [264, 385] width 0 height 11
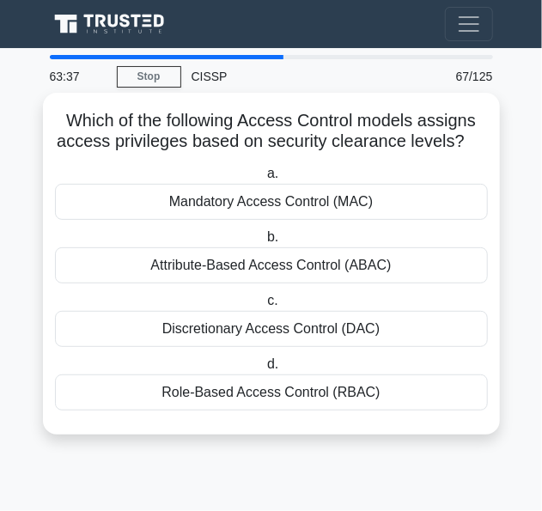
click at [150, 382] on div "Role-Based Access Control (RBAC)" at bounding box center [271, 393] width 433 height 36
click at [264, 370] on input "d. Role-Based Access Control (RBAC)" at bounding box center [264, 364] width 0 height 11
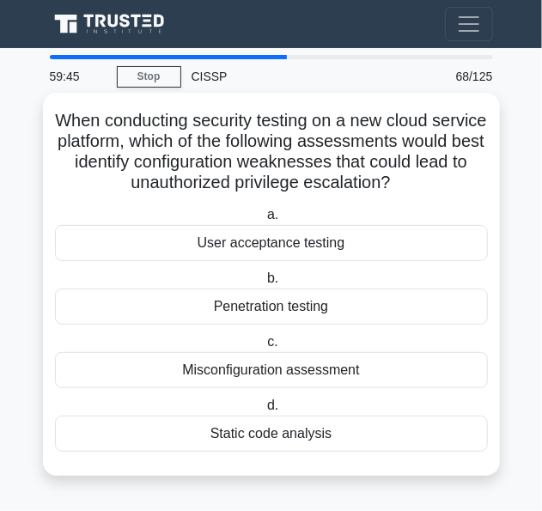
click at [174, 363] on div "Misconfiguration assessment" at bounding box center [271, 370] width 433 height 36
click at [264, 348] on input "c. Misconfiguration assessment" at bounding box center [264, 342] width 0 height 11
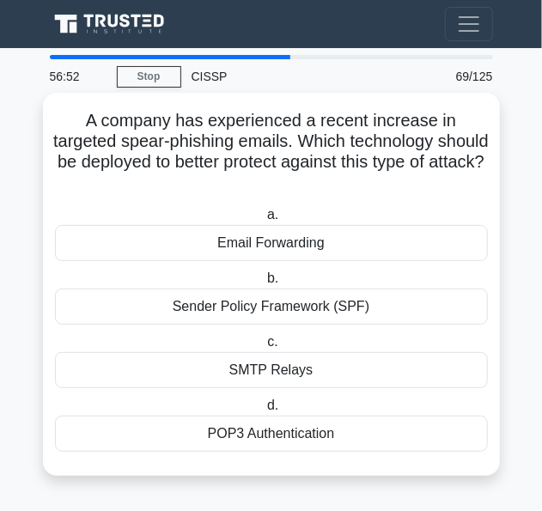
click at [155, 303] on div "Sender Policy Framework (SPF)" at bounding box center [271, 307] width 433 height 36
click at [264, 284] on input "b. Sender Policy Framework (SPF)" at bounding box center [264, 278] width 0 height 11
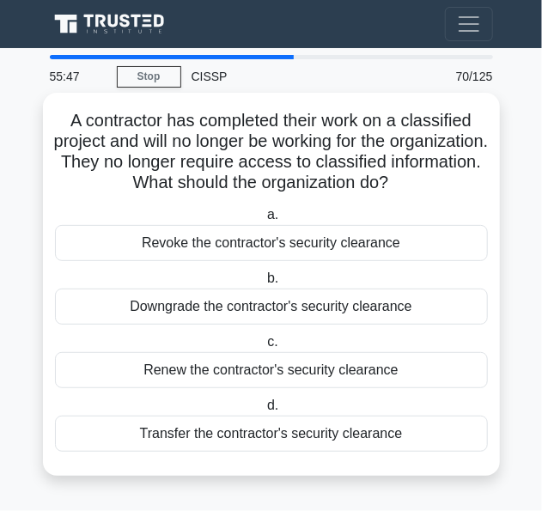
click at [154, 315] on div "Downgrade the contractor's security clearance" at bounding box center [271, 307] width 433 height 36
click at [264, 284] on input "b. Downgrade the contractor's security clearance" at bounding box center [264, 278] width 0 height 11
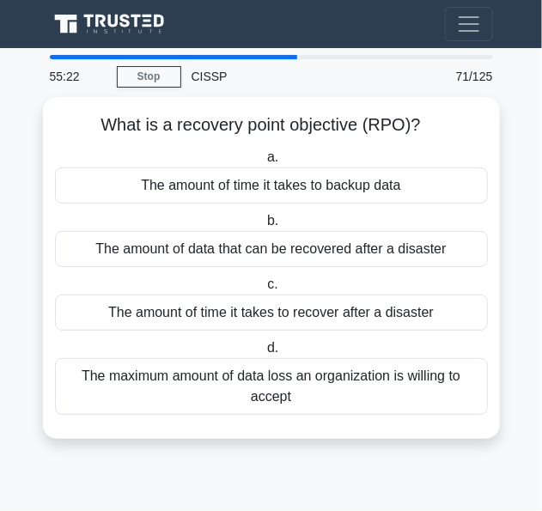
click at [154, 315] on div "The amount of time it takes to recover after a disaster" at bounding box center [271, 313] width 433 height 36
click at [264, 290] on input "c. The amount of time it takes to recover after a disaster" at bounding box center [264, 284] width 0 height 11
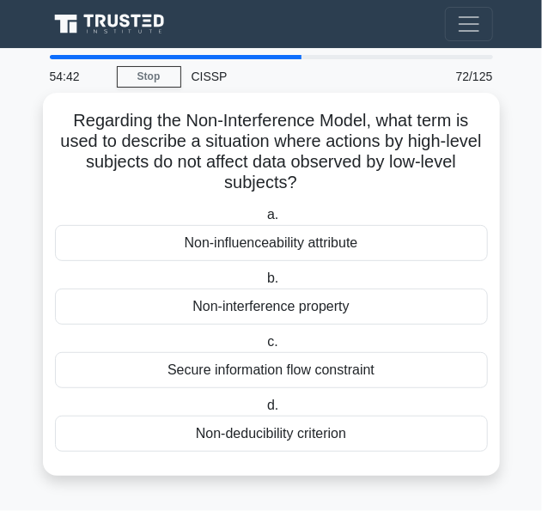
click at [148, 376] on div "Secure information flow constraint" at bounding box center [271, 370] width 433 height 36
click at [264, 348] on input "c. Secure information flow constraint" at bounding box center [264, 342] width 0 height 11
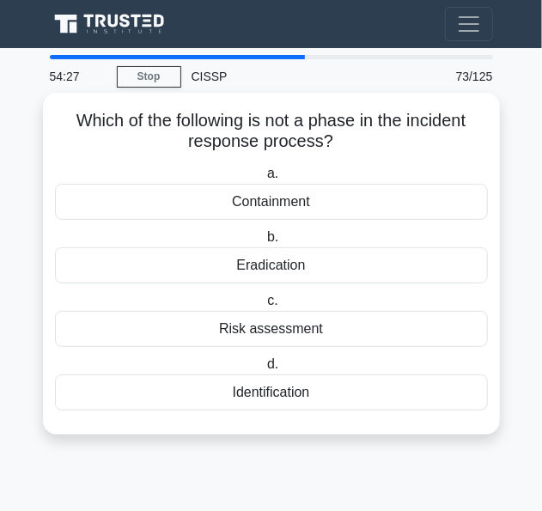
click at [125, 283] on div "a. Containment b. Eradication c. d." at bounding box center [272, 287] width 454 height 254
click at [112, 257] on div "Eradication" at bounding box center [271, 266] width 433 height 36
click at [264, 243] on input "b. Eradication" at bounding box center [264, 237] width 0 height 11
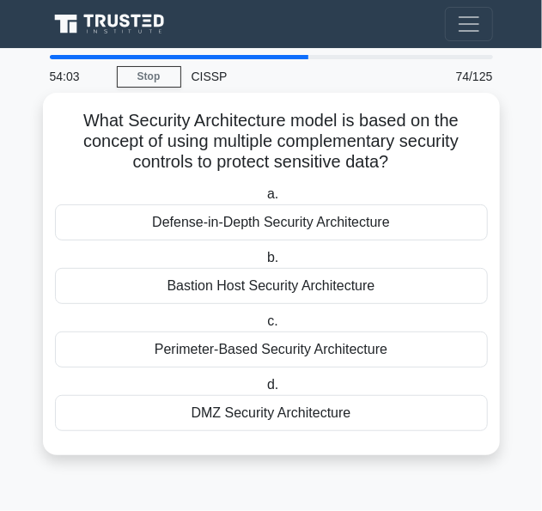
click at [103, 227] on div "Defense-in-Depth Security Architecture" at bounding box center [271, 223] width 433 height 36
click at [264, 200] on input "a. Defense-in-Depth Security Architecture" at bounding box center [264, 194] width 0 height 11
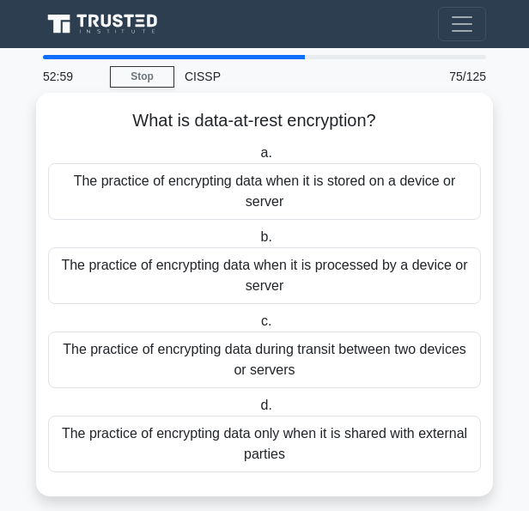
click at [113, 272] on div "The practice of encrypting data when it is processed by a device or server" at bounding box center [264, 276] width 433 height 57
click at [257, 243] on input "b. The practice of encrypting data when it is processed by a device or server" at bounding box center [257, 237] width 0 height 11
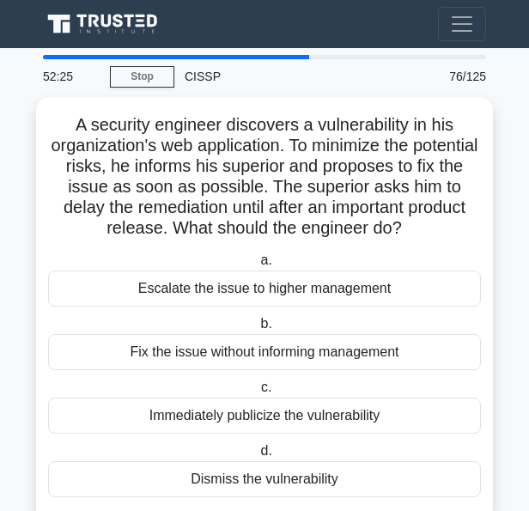
click at [113, 272] on div "Escalate the issue to higher management" at bounding box center [264, 289] width 433 height 36
click at [257, 266] on input "a. Escalate the issue to higher management" at bounding box center [257, 260] width 0 height 11
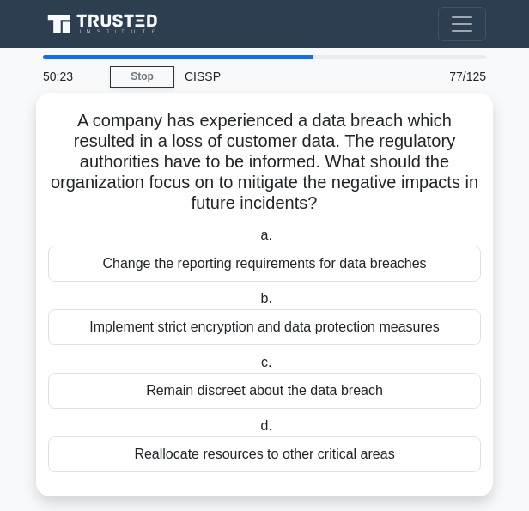
click at [287, 321] on div "Implement strict encryption and data protection measures" at bounding box center [264, 327] width 433 height 36
click at [257, 305] on input "b. Implement strict encryption and data protection measures" at bounding box center [257, 299] width 0 height 11
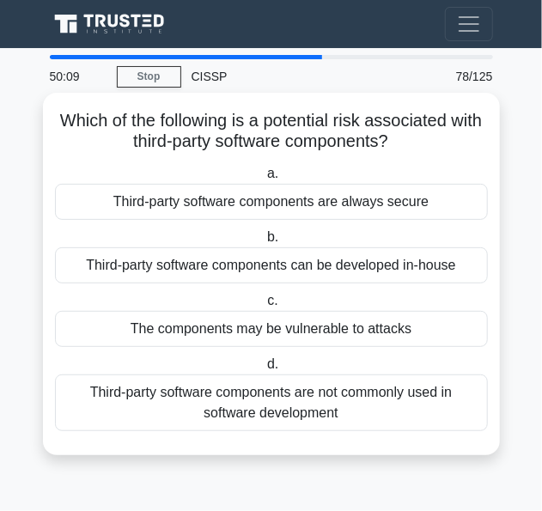
click at [323, 331] on div "The components may be vulnerable to attacks" at bounding box center [271, 329] width 433 height 36
click at [264, 307] on input "c. The components may be vulnerable to attacks" at bounding box center [264, 301] width 0 height 11
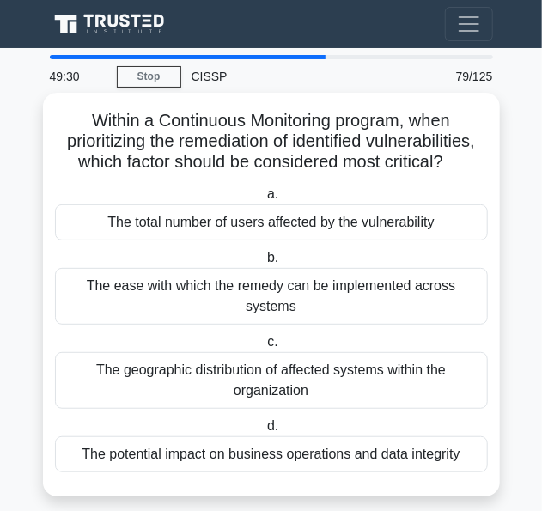
click at [138, 443] on div "The potential impact on business operations and data integrity" at bounding box center [271, 455] width 433 height 36
click at [264, 432] on input "d. The potential impact on business operations and data integrity" at bounding box center [264, 426] width 0 height 11
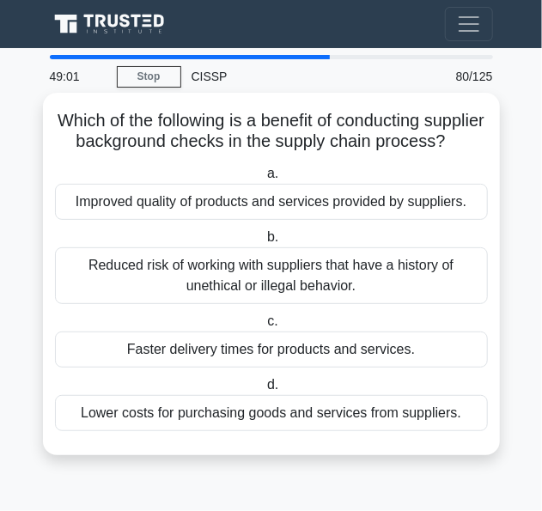
click at [155, 286] on div "Reduced risk of working with suppliers that have a history of unethical or ille…" at bounding box center [271, 276] width 433 height 57
click at [264, 243] on input "b. Reduced risk of working with suppliers that have a history of unethical or i…" at bounding box center [264, 237] width 0 height 11
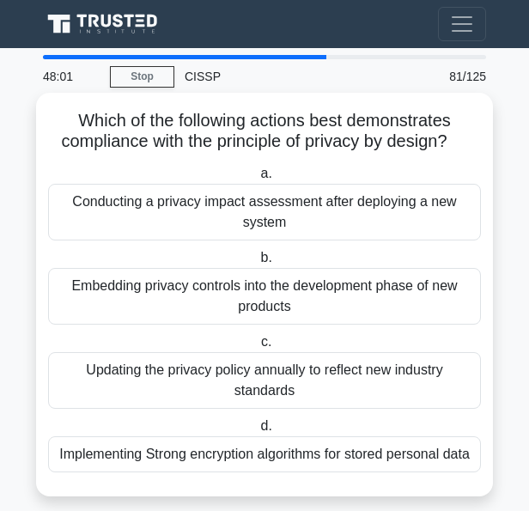
click at [129, 296] on div "Embedding privacy controls into the development phase of new products" at bounding box center [264, 296] width 433 height 57
click at [257, 264] on input "b. Embedding privacy controls into the development phase of new products" at bounding box center [257, 258] width 0 height 11
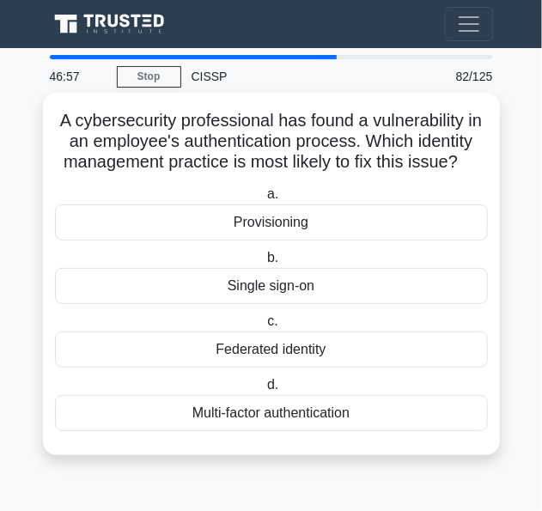
click at [181, 406] on div "Multi-factor authentication" at bounding box center [271, 413] width 433 height 36
click at [264, 391] on input "d. Multi-factor authentication" at bounding box center [264, 385] width 0 height 11
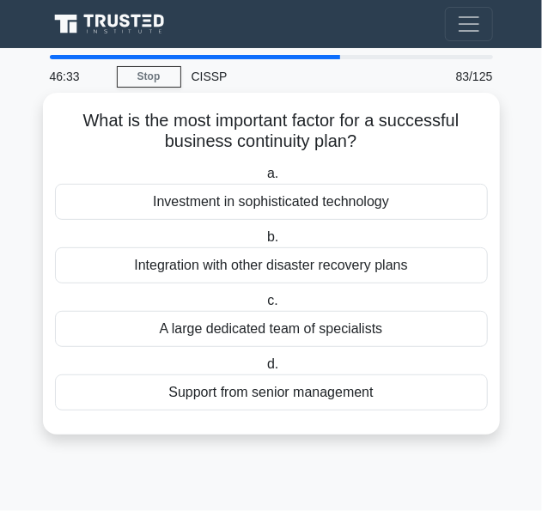
click at [162, 386] on div "Support from senior management" at bounding box center [271, 393] width 433 height 36
click at [264, 370] on input "d. Support from senior management" at bounding box center [264, 364] width 0 height 11
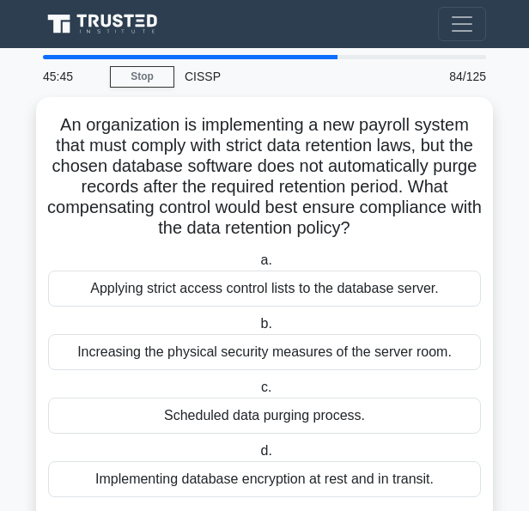
scroll to position [39, 0]
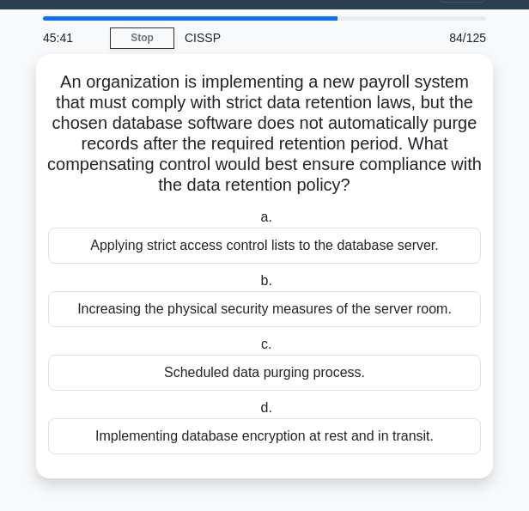
click at [315, 373] on div "Scheduled data purging process." at bounding box center [264, 373] width 433 height 36
click at [258, 351] on input "c. Scheduled data purging process." at bounding box center [258, 344] width 0 height 11
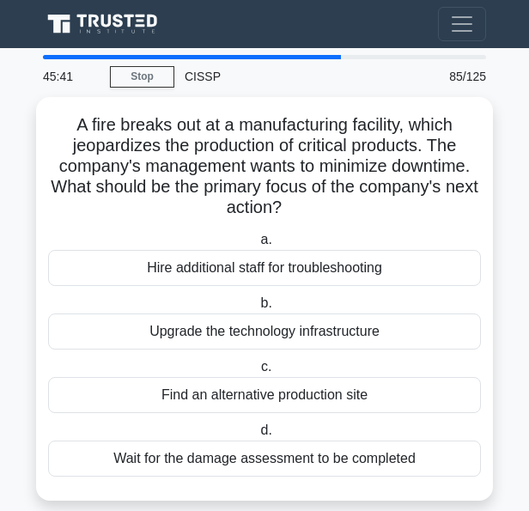
scroll to position [0, 0]
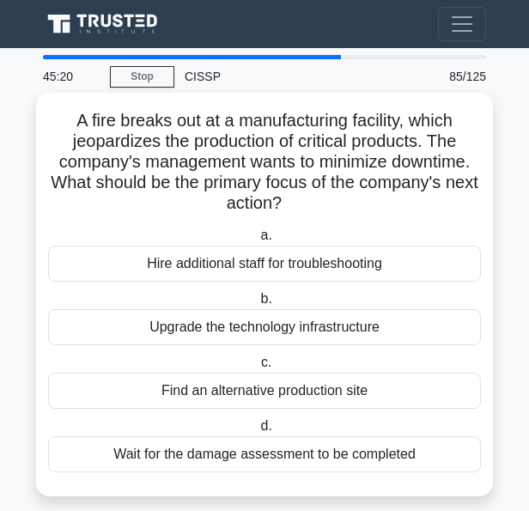
click at [316, 394] on div "Find an alternative production site" at bounding box center [264, 391] width 433 height 36
click at [258, 369] on input "c. Find an alternative production site" at bounding box center [258, 363] width 0 height 11
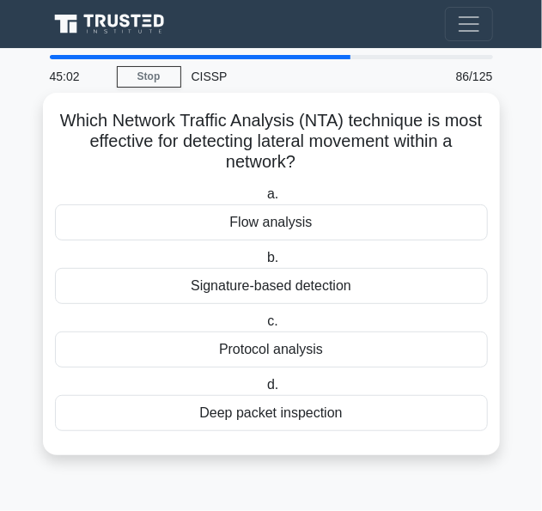
click at [223, 217] on div "Flow analysis" at bounding box center [271, 223] width 433 height 36
click at [264, 200] on input "a. Flow analysis" at bounding box center [264, 194] width 0 height 11
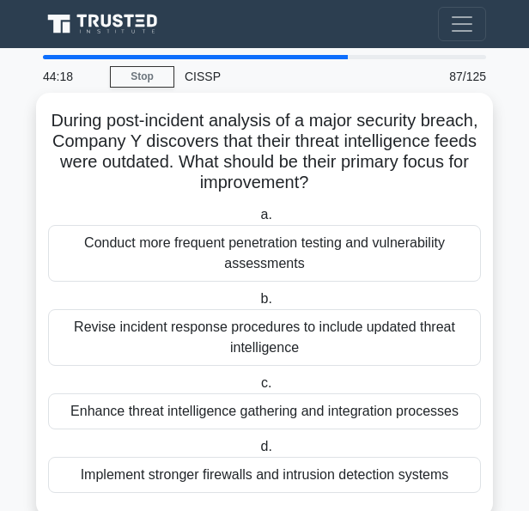
click at [188, 328] on div "Revise incident response procedures to include updated threat intelligence" at bounding box center [264, 337] width 433 height 57
click at [257, 305] on input "b. Revise incident response procedures to include updated threat intelligence" at bounding box center [257, 299] width 0 height 11
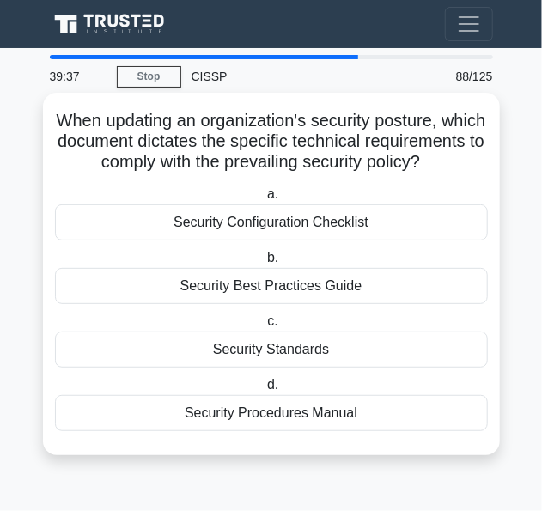
click at [167, 430] on div "Security Procedures Manual" at bounding box center [271, 413] width 433 height 36
click at [264, 391] on input "d. Security Procedures Manual" at bounding box center [264, 385] width 0 height 11
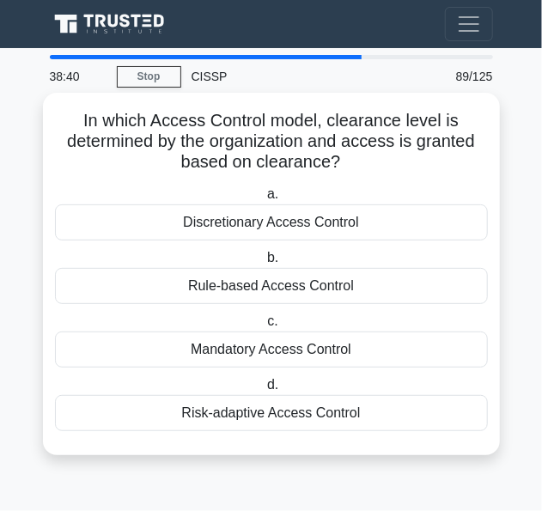
click at [157, 219] on div "Discretionary Access Control" at bounding box center [271, 223] width 433 height 36
click at [264, 200] on input "a. Discretionary Access Control" at bounding box center [264, 194] width 0 height 11
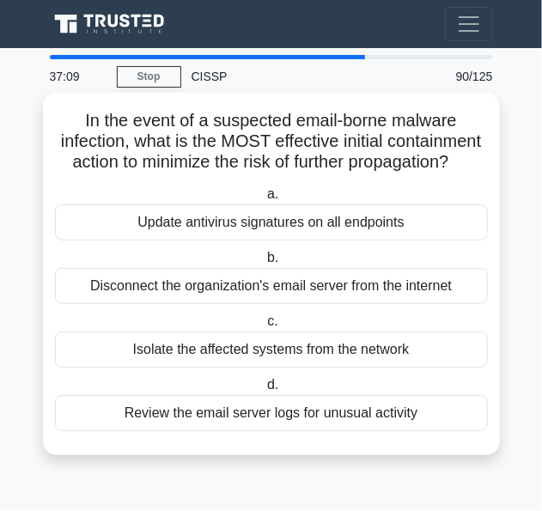
click at [108, 368] on div "Isolate the affected systems from the network" at bounding box center [271, 350] width 433 height 36
click at [264, 327] on input "c. Isolate the affected systems from the network" at bounding box center [264, 321] width 0 height 11
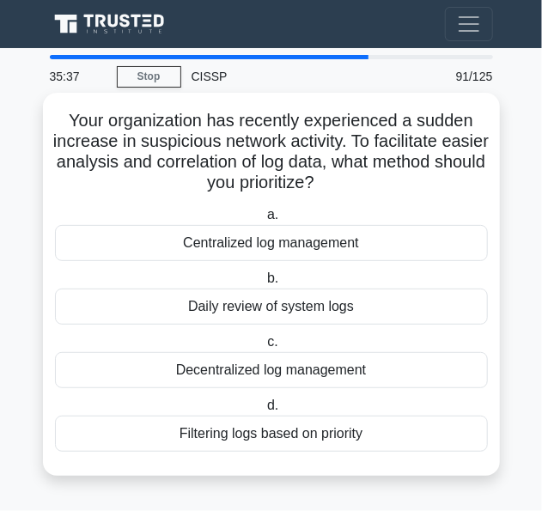
click at [161, 314] on div "Daily review of system logs" at bounding box center [271, 307] width 433 height 36
click at [264, 284] on input "b. Daily review of system logs" at bounding box center [264, 278] width 0 height 11
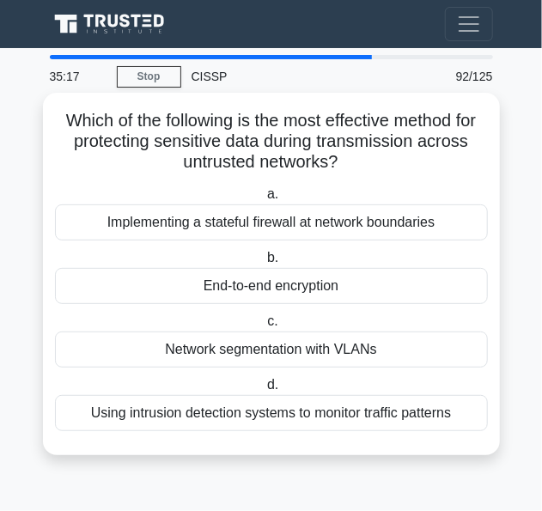
click at [163, 289] on div "End-to-end encryption" at bounding box center [271, 286] width 433 height 36
click at [264, 264] on input "b. End-to-end encryption" at bounding box center [264, 258] width 0 height 11
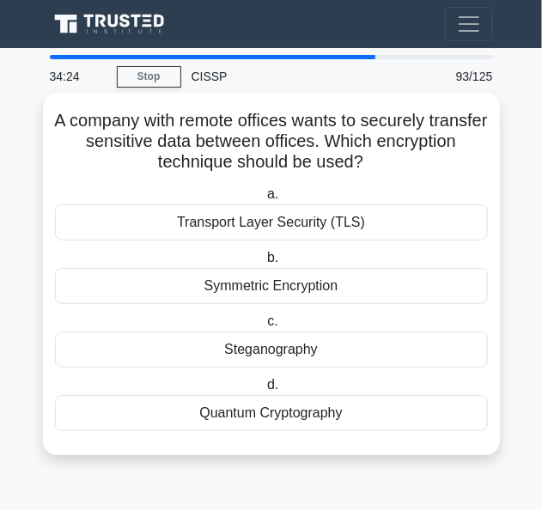
click at [160, 219] on div "Transport Layer Security (TLS)" at bounding box center [271, 223] width 433 height 36
click at [264, 200] on input "a. Transport Layer Security (TLS)" at bounding box center [264, 194] width 0 height 11
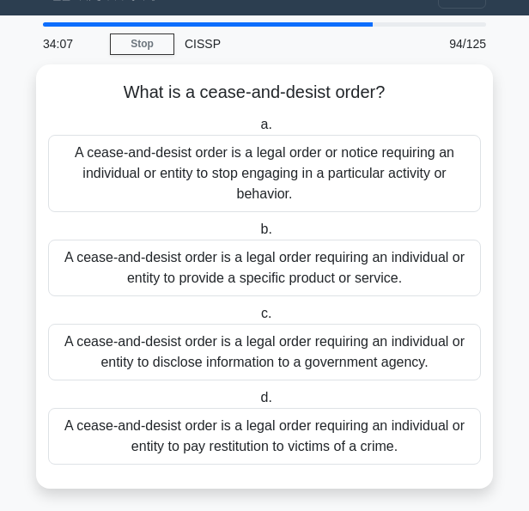
scroll to position [39, 0]
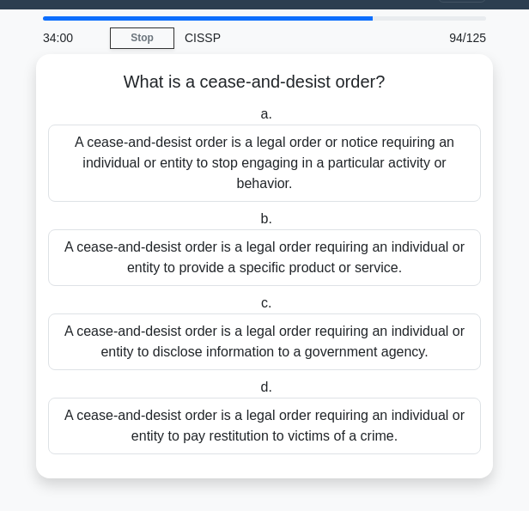
click at [309, 142] on div "A cease-and-desist order is a legal order or notice requiring an individual or …" at bounding box center [264, 163] width 433 height 77
click at [257, 120] on input "a. A cease-and-desist order is a legal order or notice requiring an individual …" at bounding box center [257, 114] width 0 height 11
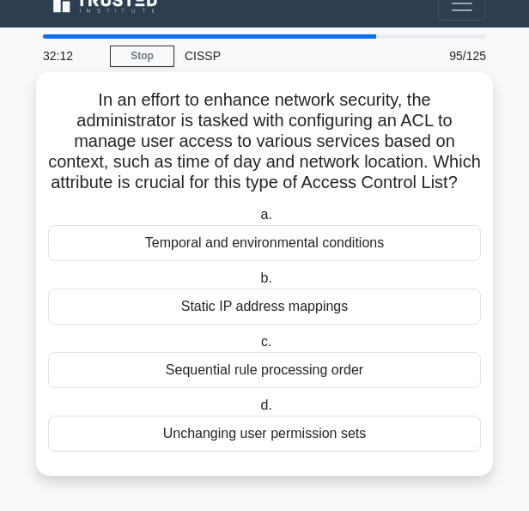
click at [282, 370] on div "Sequential rule processing order" at bounding box center [264, 370] width 433 height 36
click at [258, 348] on input "c. Sequential rule processing order" at bounding box center [258, 342] width 0 height 11
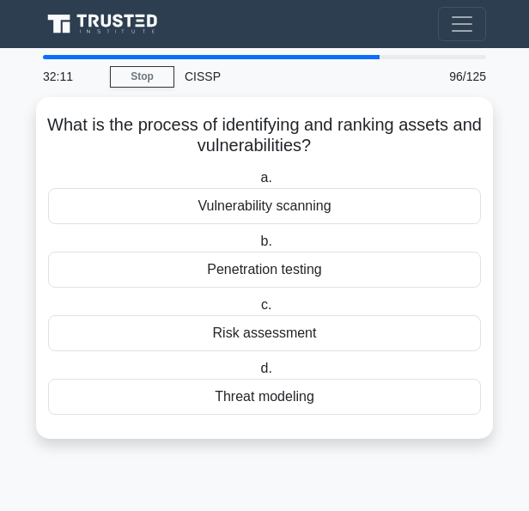
scroll to position [0, 0]
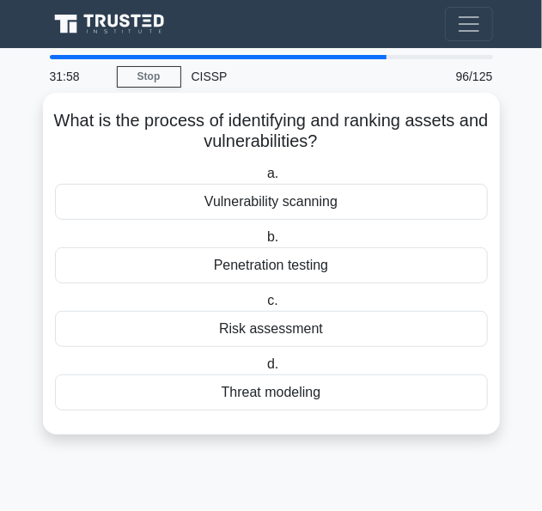
click at [198, 326] on div "Risk assessment" at bounding box center [271, 329] width 433 height 36
click at [264, 307] on input "c. Risk assessment" at bounding box center [264, 301] width 0 height 11
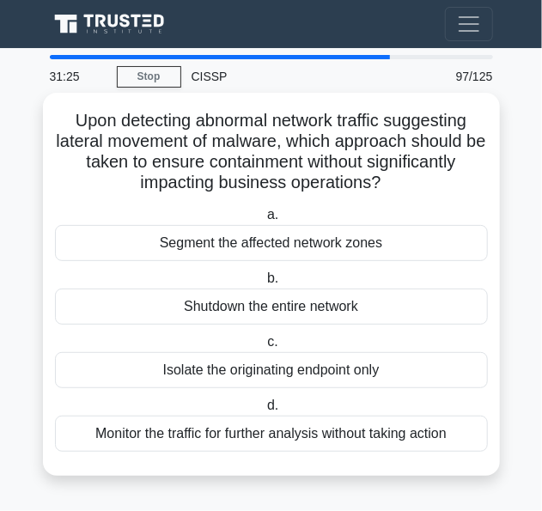
click at [150, 246] on div "Segment the affected network zones" at bounding box center [271, 243] width 433 height 36
click at [264, 221] on input "a. Segment the affected network zones" at bounding box center [264, 215] width 0 height 11
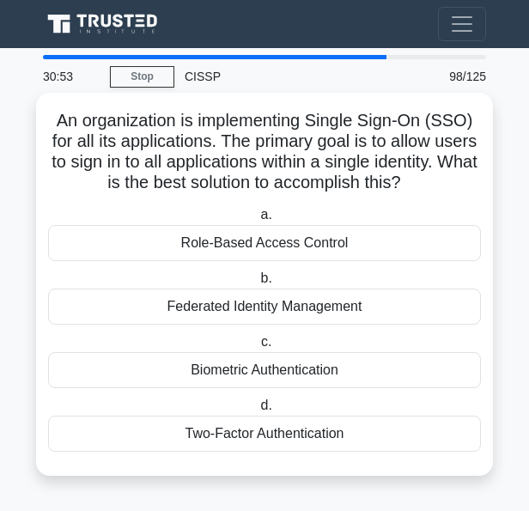
click at [203, 321] on div "Federated Identity Management" at bounding box center [264, 307] width 433 height 36
click at [257, 284] on input "b. Federated Identity Management" at bounding box center [257, 278] width 0 height 11
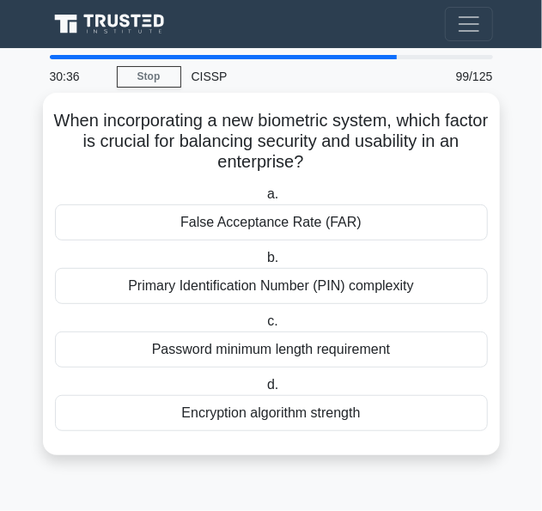
click at [167, 214] on div "False Acceptance Rate (FAR)" at bounding box center [271, 223] width 433 height 36
click at [264, 200] on input "a. False Acceptance Rate (FAR)" at bounding box center [264, 194] width 0 height 11
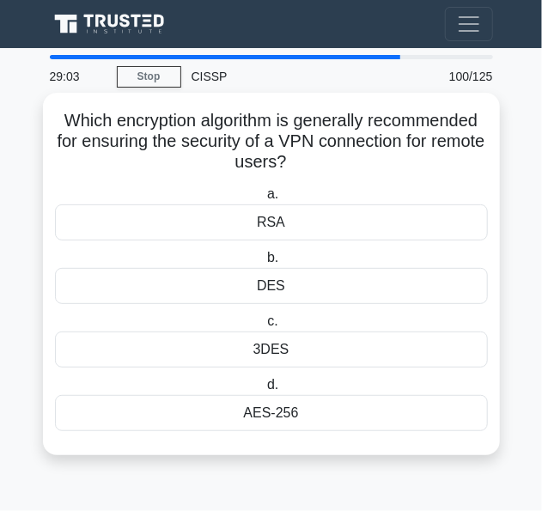
click at [130, 413] on div "AES-256" at bounding box center [271, 413] width 433 height 36
click at [264, 391] on input "d. AES-256" at bounding box center [264, 385] width 0 height 11
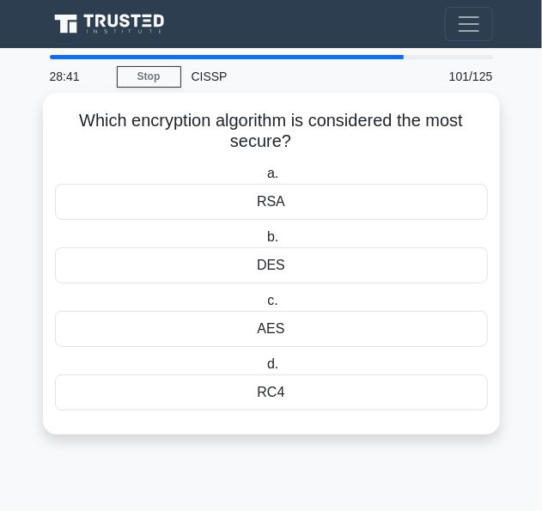
click at [167, 333] on div "AES" at bounding box center [271, 329] width 433 height 36
click at [264, 307] on input "c. AES" at bounding box center [264, 301] width 0 height 11
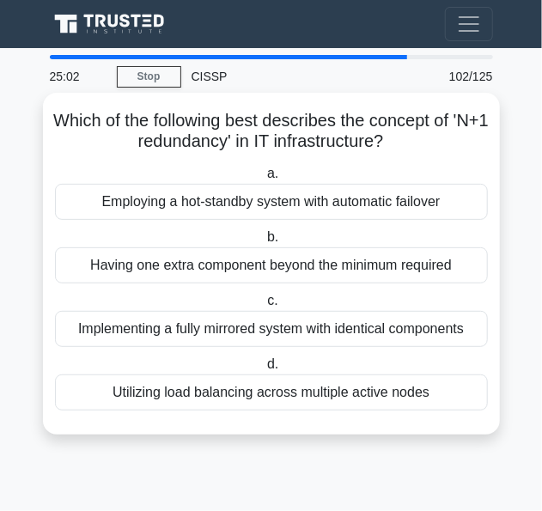
click at [160, 327] on div "Implementing a fully mirrored system with identical components" at bounding box center [271, 329] width 433 height 36
click at [264, 307] on input "c. Implementing a fully mirrored system with identical components" at bounding box center [264, 301] width 0 height 11
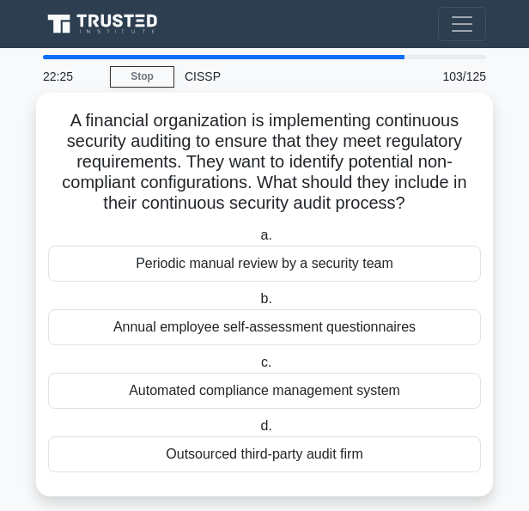
click at [114, 377] on div "Automated compliance management system" at bounding box center [264, 391] width 433 height 36
click at [258, 369] on input "c. Automated compliance management system" at bounding box center [258, 363] width 0 height 11
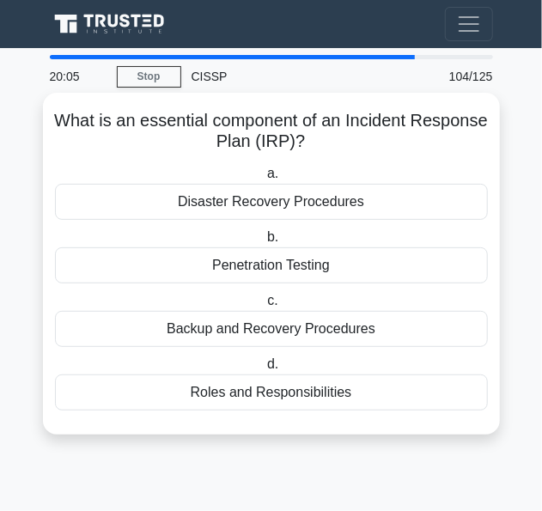
click at [114, 202] on div "Disaster Recovery Procedures" at bounding box center [271, 202] width 433 height 36
click at [264, 180] on input "a. Disaster Recovery Procedures" at bounding box center [264, 173] width 0 height 11
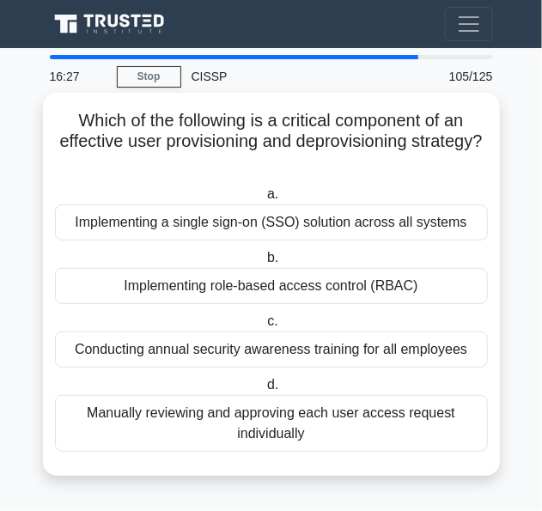
click at [138, 418] on div "Manually reviewing and approving each user access request individually" at bounding box center [271, 423] width 433 height 57
click at [264, 391] on input "d. Manually reviewing and approving each user access request individually" at bounding box center [264, 385] width 0 height 11
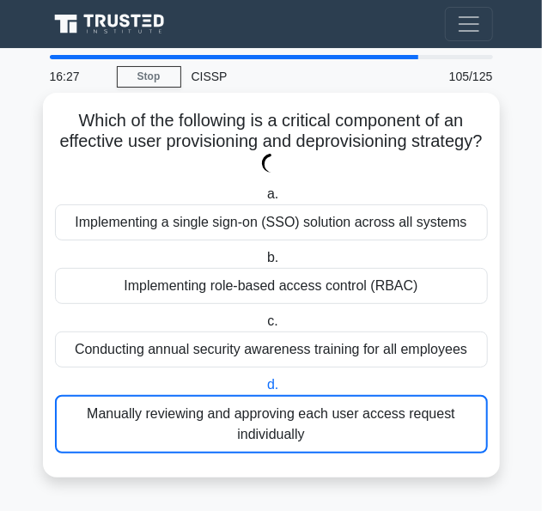
click at [138, 418] on div "Manually reviewing and approving each user access request individually" at bounding box center [271, 424] width 433 height 58
click at [264, 391] on input "d. Manually reviewing and approving each user access request individually" at bounding box center [264, 385] width 0 height 11
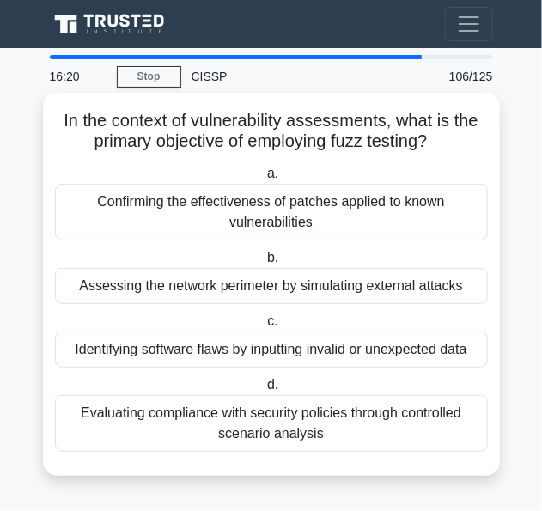
drag, startPoint x: 138, startPoint y: 418, endPoint x: 79, endPoint y: 162, distance: 262.7
click at [79, 162] on div "In the context of vulnerability assessments, what is the primary objective of e…" at bounding box center [271, 285] width 443 height 370
click at [139, 351] on div "Identifying software flaws by inputting invalid or unexpected data" at bounding box center [271, 350] width 433 height 36
click at [264, 327] on input "c. Identifying software flaws by inputting invalid or unexpected data" at bounding box center [264, 321] width 0 height 11
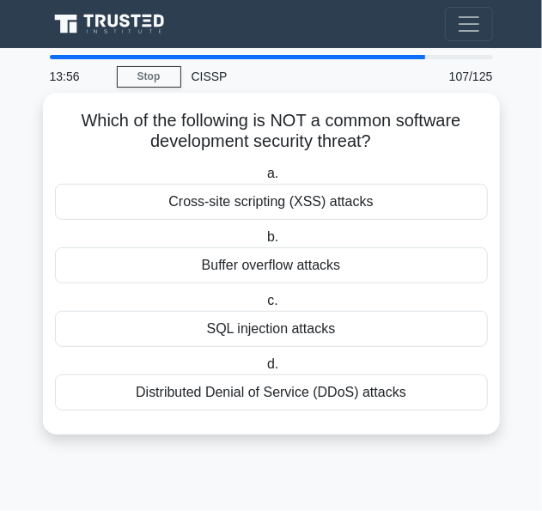
click at [150, 331] on div "SQL injection attacks" at bounding box center [271, 329] width 433 height 36
click at [264, 307] on input "c. SQL injection attacks" at bounding box center [264, 301] width 0 height 11
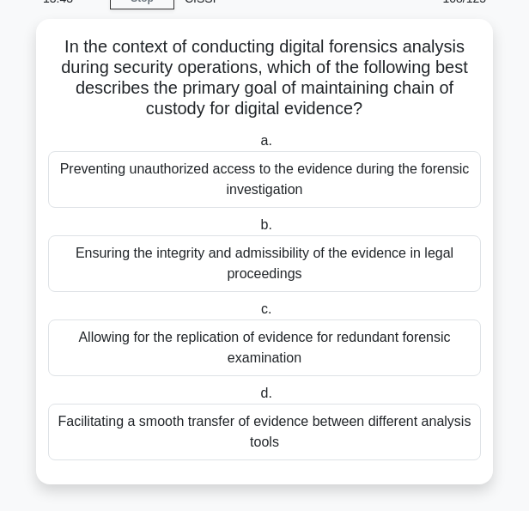
scroll to position [80, 0]
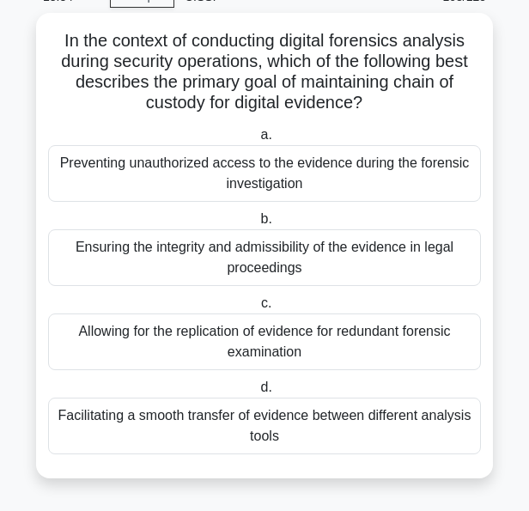
click at [340, 257] on div "Ensuring the integrity and admissibility of the evidence in legal proceedings" at bounding box center [264, 257] width 433 height 57
click at [257, 225] on input "b. Ensuring the integrity and admissibility of the evidence in legal proceedings" at bounding box center [257, 219] width 0 height 11
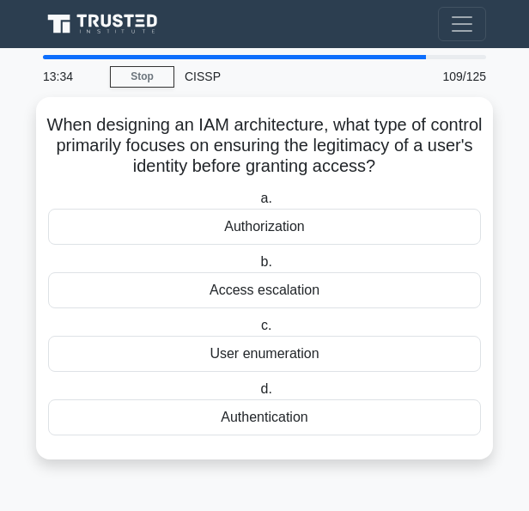
scroll to position [0, 0]
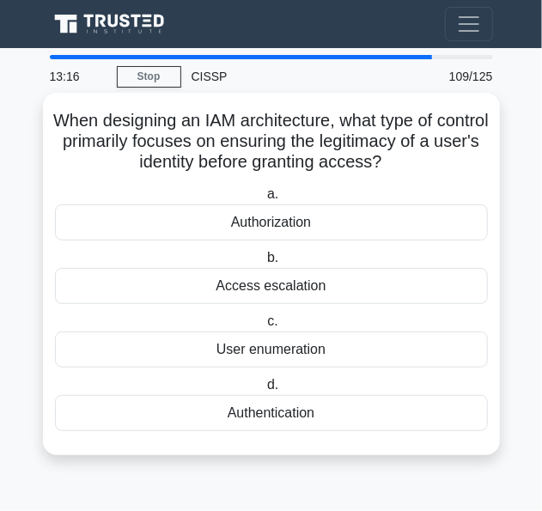
click at [194, 218] on div "Authorization" at bounding box center [271, 223] width 433 height 36
click at [264, 200] on input "a. Authorization" at bounding box center [264, 194] width 0 height 11
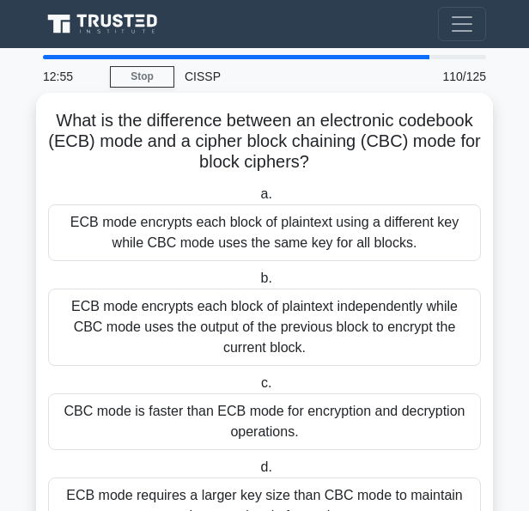
click at [145, 326] on div "ECB mode encrypts each block of plaintext independently while CBC mode uses the…" at bounding box center [264, 327] width 433 height 77
click at [257, 284] on input "b. ECB mode encrypts each block of plaintext independently while CBC mode uses …" at bounding box center [257, 278] width 0 height 11
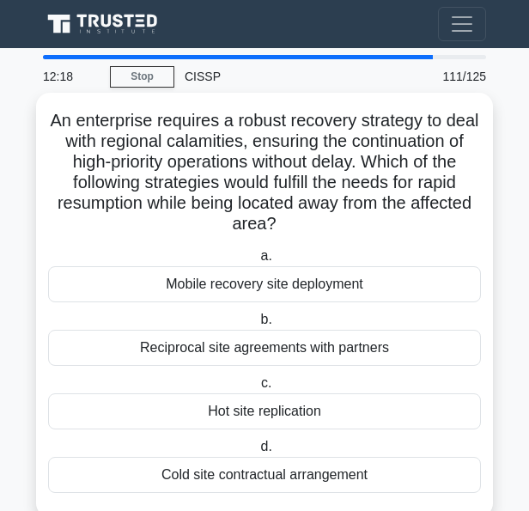
click at [166, 422] on div "Hot site replication" at bounding box center [264, 412] width 433 height 36
click at [258, 389] on input "c. Hot site replication" at bounding box center [258, 383] width 0 height 11
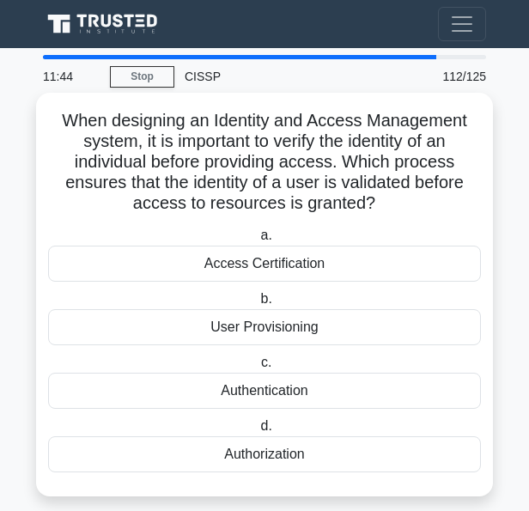
click at [193, 386] on div "Authentication" at bounding box center [264, 391] width 433 height 36
click at [258, 369] on input "c. Authentication" at bounding box center [258, 363] width 0 height 11
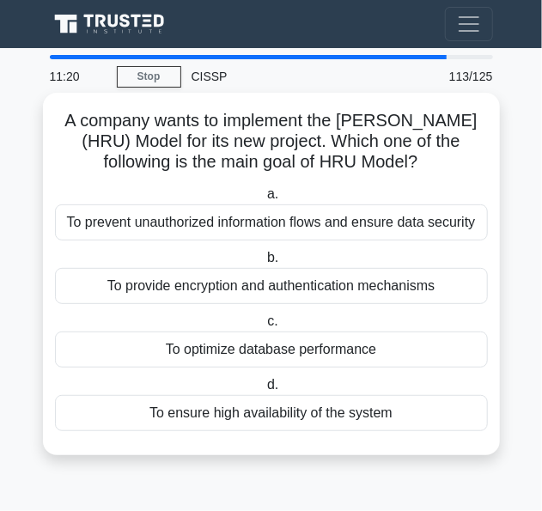
click at [165, 283] on div "To provide encryption and authentication mechanisms" at bounding box center [271, 286] width 433 height 36
click at [264, 264] on input "b. To provide encryption and authentication mechanisms" at bounding box center [264, 258] width 0 height 11
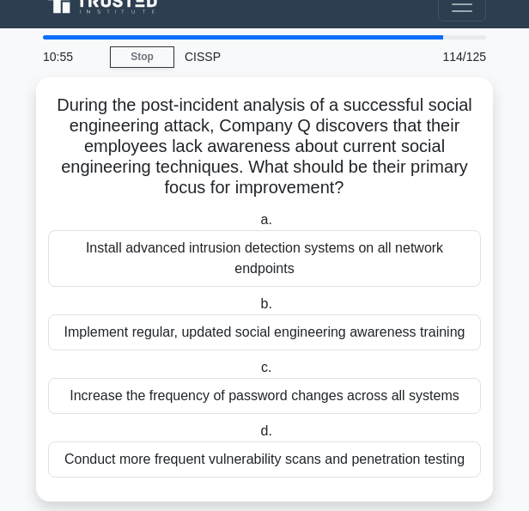
scroll to position [39, 0]
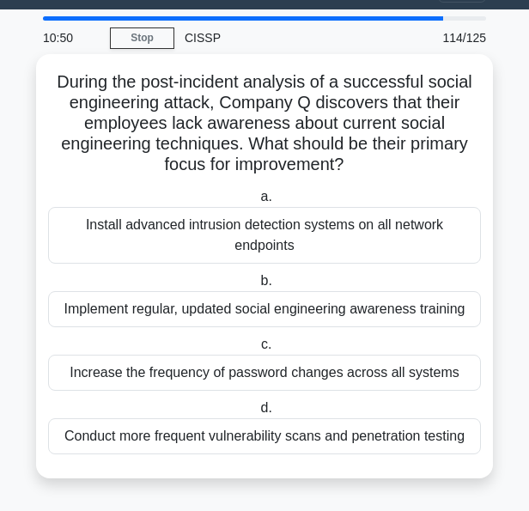
click at [342, 307] on div "Implement regular, updated social engineering awareness training" at bounding box center [264, 309] width 433 height 36
click at [257, 287] on input "b. Implement regular, updated social engineering awareness training" at bounding box center [257, 281] width 0 height 11
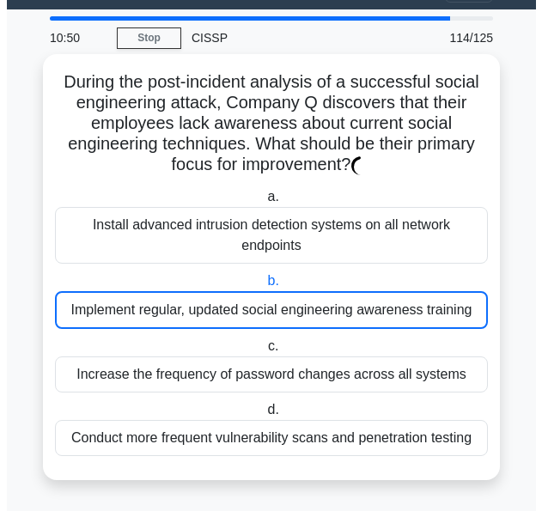
scroll to position [0, 0]
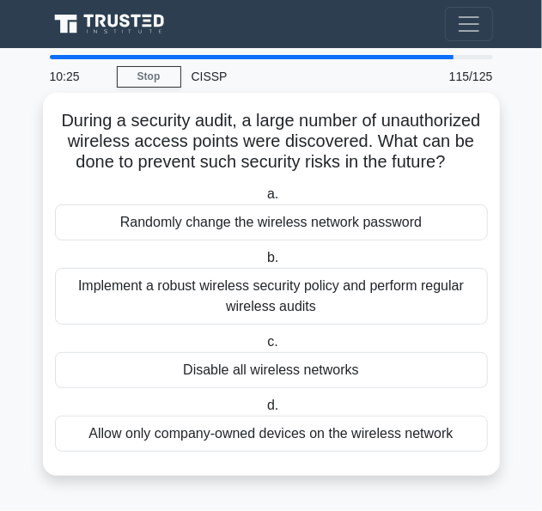
click at [125, 300] on div "Implement a robust wireless security policy and perform regular wireless audits" at bounding box center [271, 296] width 433 height 57
click at [264, 264] on input "b. Implement a robust wireless security policy and perform regular wireless aud…" at bounding box center [264, 258] width 0 height 11
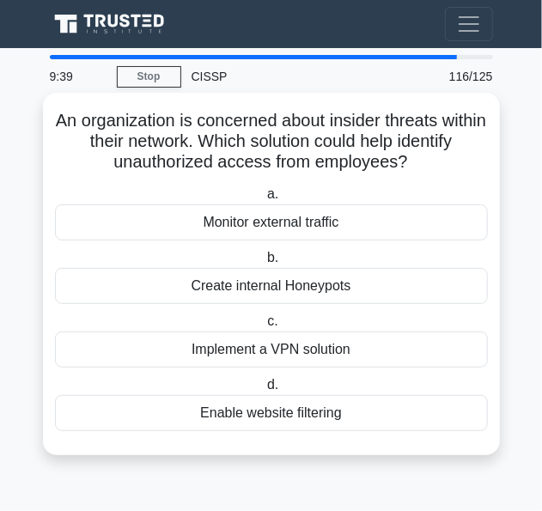
click at [151, 293] on div "Create internal Honeypots" at bounding box center [271, 286] width 433 height 36
click at [264, 264] on input "b. Create internal Honeypots" at bounding box center [264, 258] width 0 height 11
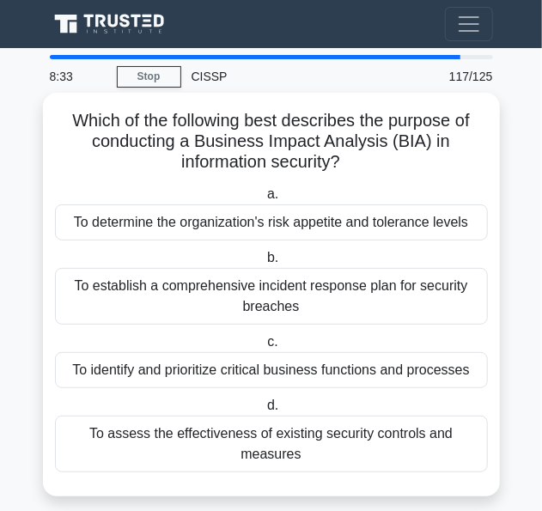
click at [166, 302] on div "To establish a comprehensive incident response plan for security breaches" at bounding box center [271, 296] width 433 height 57
click at [264, 264] on input "b. To establish a comprehensive incident response plan for security breaches" at bounding box center [264, 258] width 0 height 11
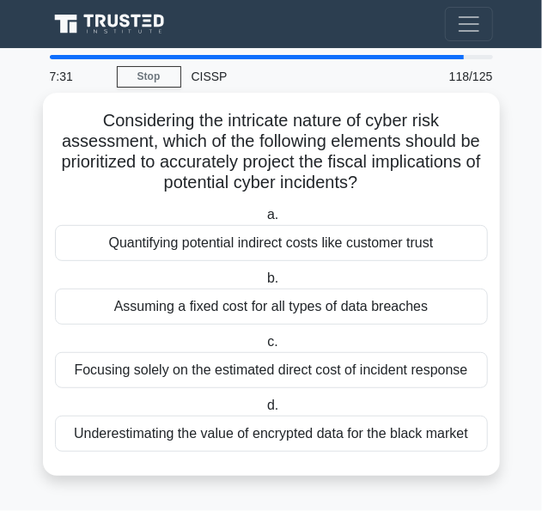
click at [143, 236] on div "Quantifying potential indirect costs like customer trust" at bounding box center [271, 243] width 433 height 36
click at [264, 221] on input "a. Quantifying potential indirect costs like customer trust" at bounding box center [264, 215] width 0 height 11
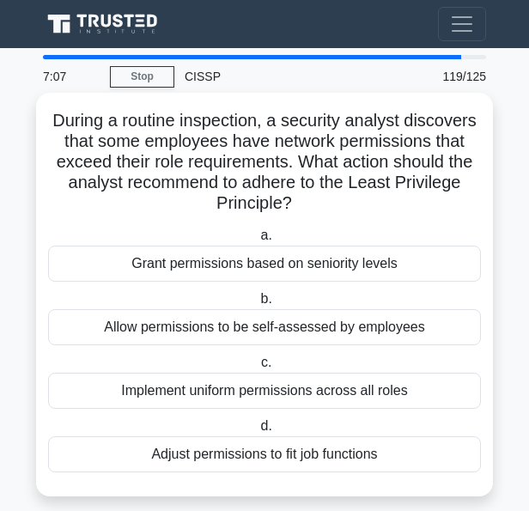
click at [212, 460] on div "Adjust permissions to fit job functions" at bounding box center [264, 455] width 433 height 36
click at [257, 432] on input "d. Adjust permissions to fit job functions" at bounding box center [257, 426] width 0 height 11
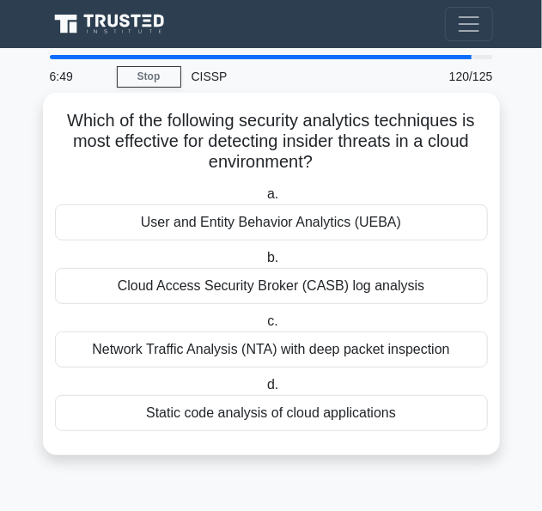
click at [160, 219] on div "User and Entity Behavior Analytics (UEBA)" at bounding box center [271, 223] width 433 height 36
click at [264, 200] on input "a. User and Entity Behavior Analytics (UEBA)" at bounding box center [264, 194] width 0 height 11
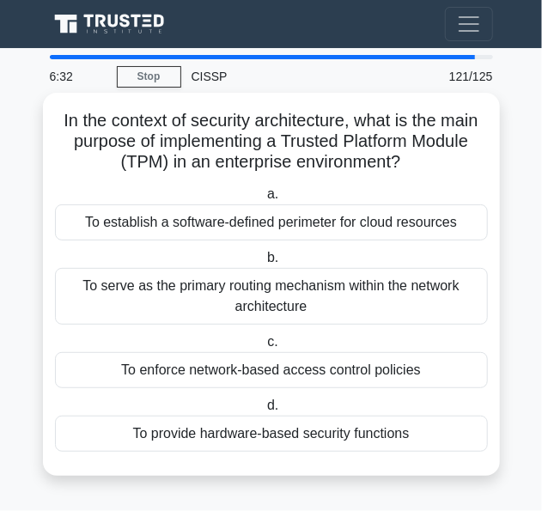
click at [174, 433] on div "To provide hardware-based security functions" at bounding box center [271, 434] width 433 height 36
click at [264, 412] on input "d. To provide hardware-based security functions" at bounding box center [264, 405] width 0 height 11
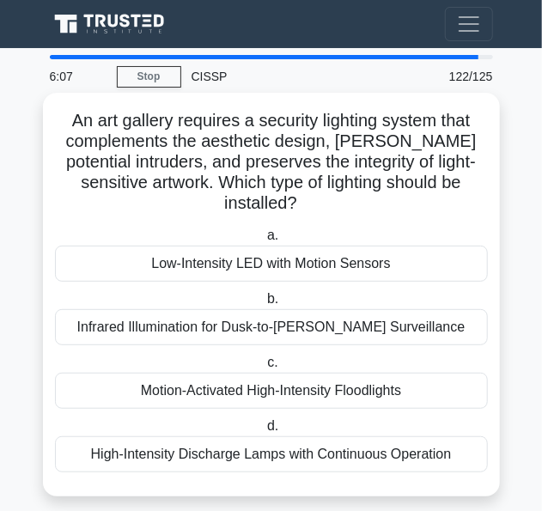
click at [120, 309] on div "Infrared Illumination for Dusk-to-Dawn Surveillance" at bounding box center [271, 327] width 433 height 36
click at [264, 305] on input "b. Infrared Illumination for Dusk-to-Dawn Surveillance" at bounding box center [264, 299] width 0 height 11
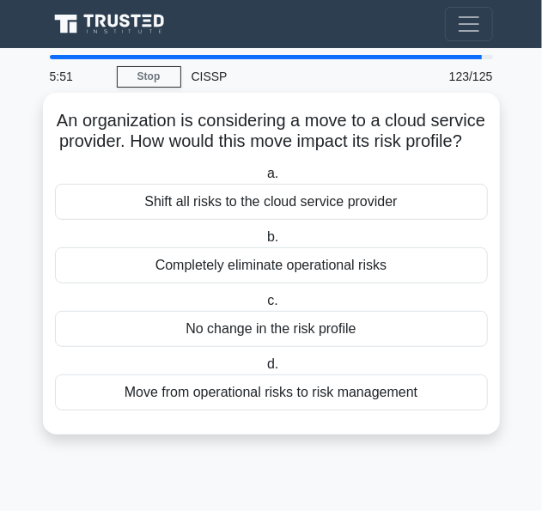
click at [131, 220] on div "Shift all risks to the cloud service provider" at bounding box center [271, 202] width 433 height 36
click at [264, 180] on input "a. Shift all risks to the cloud service provider" at bounding box center [264, 173] width 0 height 11
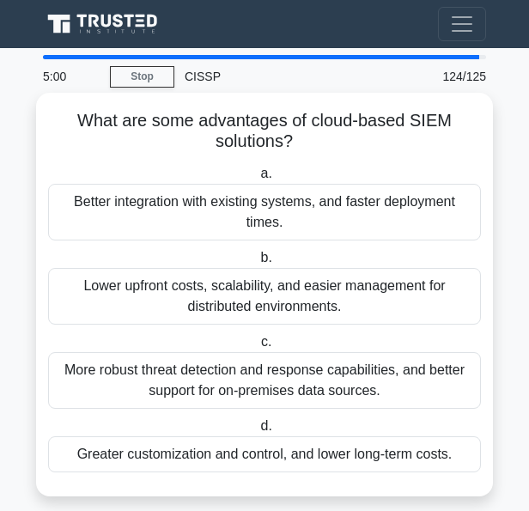
click at [177, 372] on div "More robust threat detection and response capabilities, and better support for …" at bounding box center [264, 380] width 433 height 57
click at [258, 348] on input "c. More robust threat detection and response capabilities, and better support f…" at bounding box center [258, 342] width 0 height 11
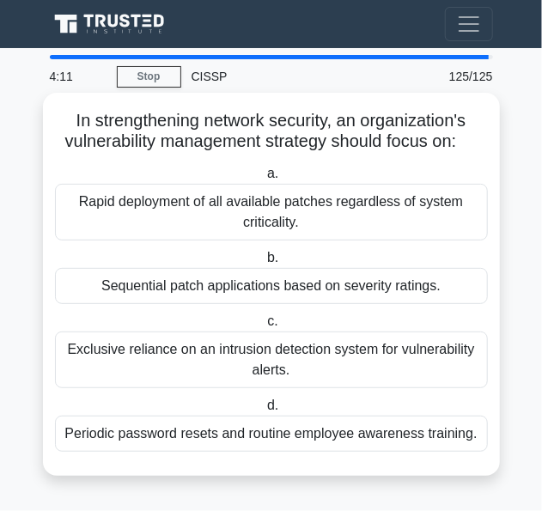
click at [160, 291] on div "Sequential patch applications based on severity ratings." at bounding box center [271, 286] width 433 height 36
click at [264, 264] on input "b. Sequential patch applications based on severity ratings." at bounding box center [264, 258] width 0 height 11
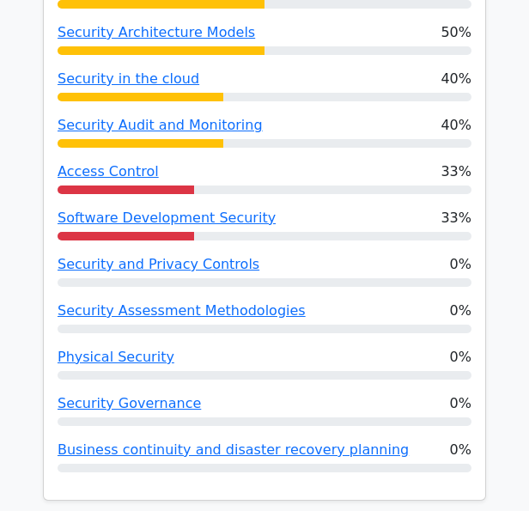
scroll to position [1469, 0]
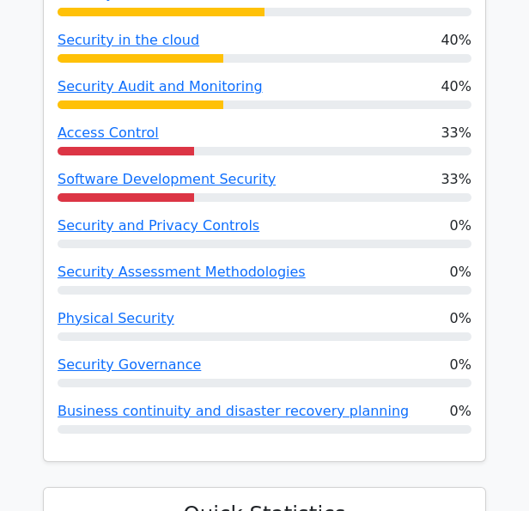
drag, startPoint x: 536, startPoint y: 90, endPoint x: 227, endPoint y: 165, distance: 318.3
click at [210, 179] on link "Software Development Security" at bounding box center [167, 179] width 218 height 16
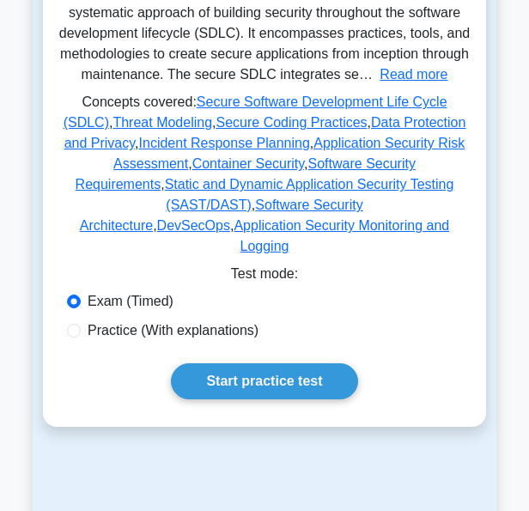
scroll to position [411, 0]
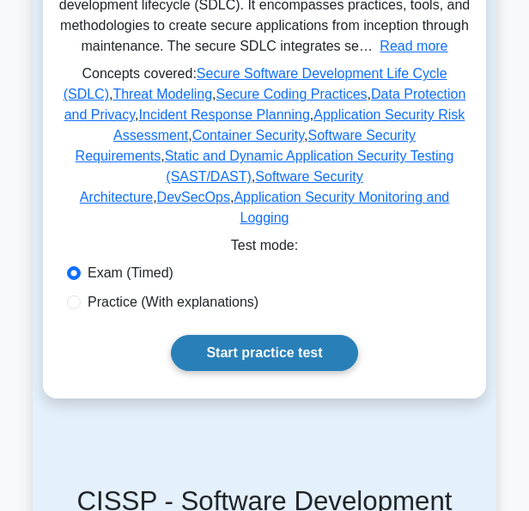
click at [277, 339] on link "Start practice test" at bounding box center [264, 353] width 186 height 36
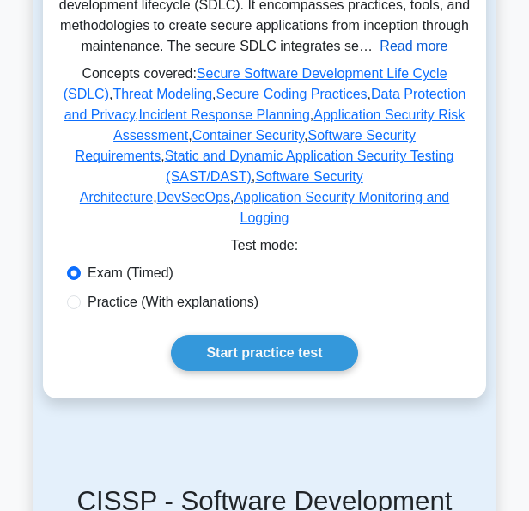
click at [380, 57] on button "Read more" at bounding box center [414, 46] width 68 height 21
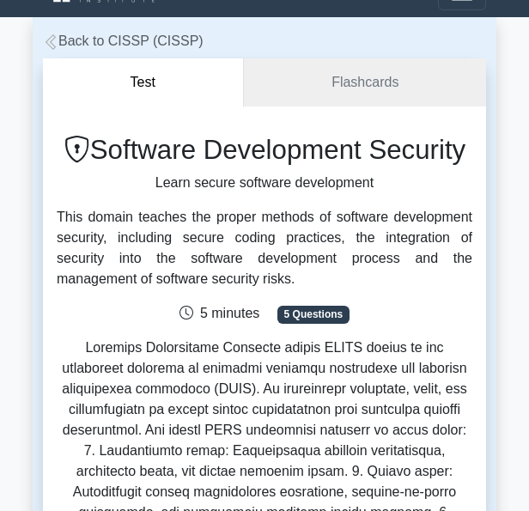
scroll to position [34, 0]
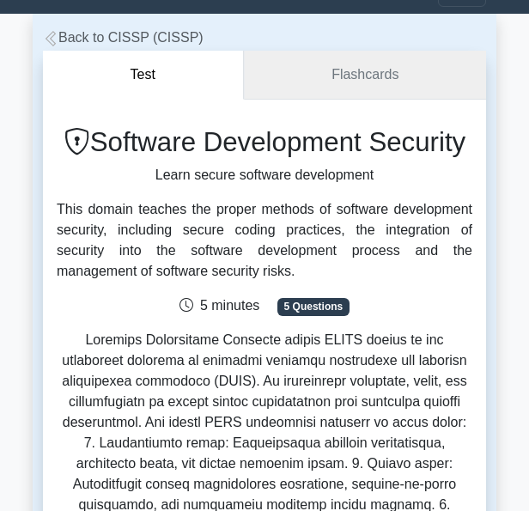
click at [342, 80] on link "Flashcards" at bounding box center [365, 75] width 242 height 49
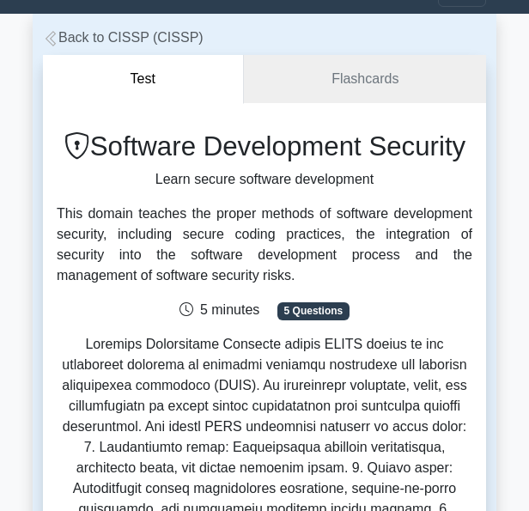
click at [79, 40] on link "Back to CISSP (CISSP)" at bounding box center [123, 37] width 161 height 15
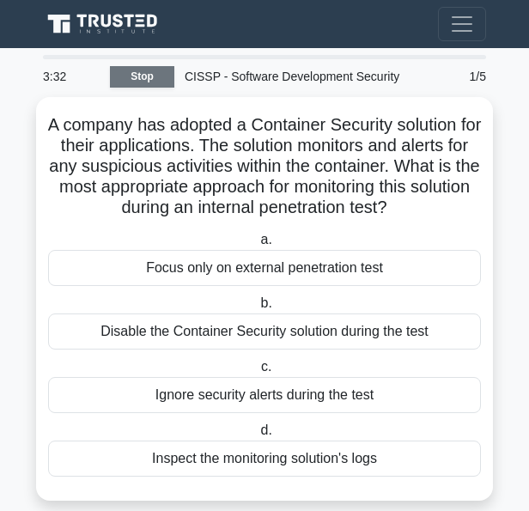
click at [151, 81] on link "Stop" at bounding box center [142, 76] width 64 height 21
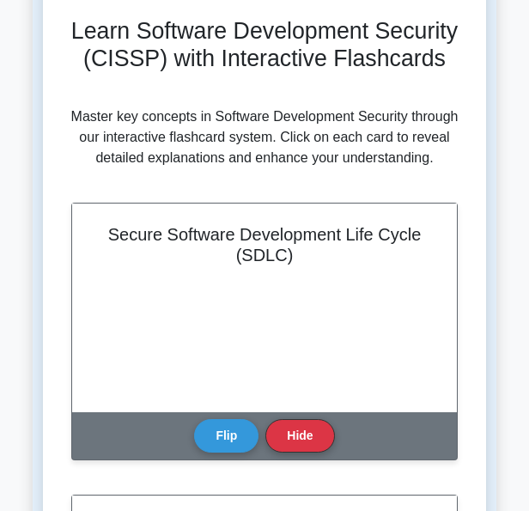
scroll to position [168, 0]
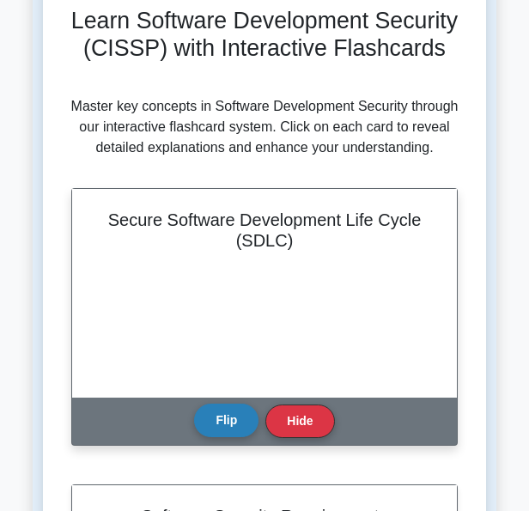
click at [239, 437] on button "Flip" at bounding box center [226, 421] width 64 height 34
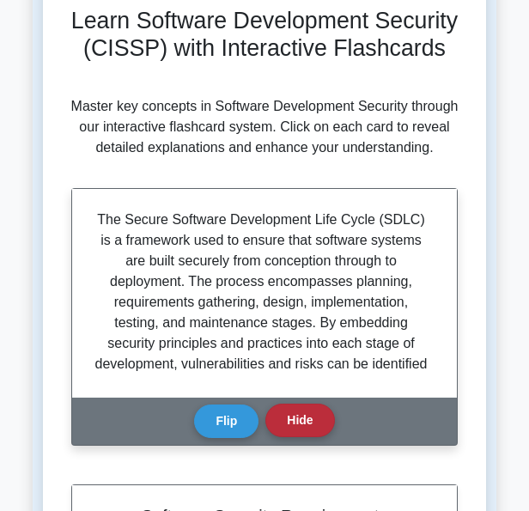
click at [289, 437] on button "Hide" at bounding box center [300, 421] width 69 height 34
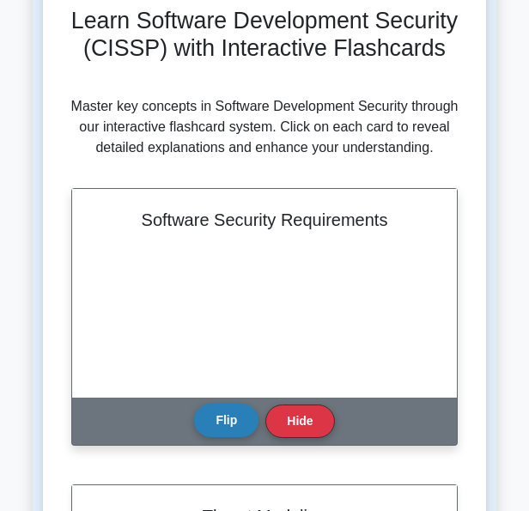
click at [234, 437] on button "Flip" at bounding box center [226, 421] width 64 height 34
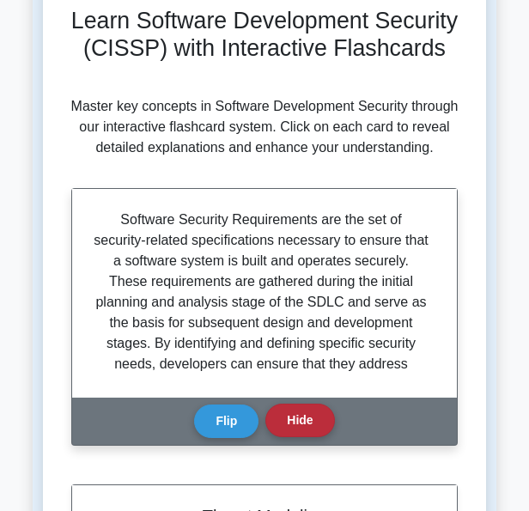
click at [290, 437] on button "Hide" at bounding box center [300, 421] width 69 height 34
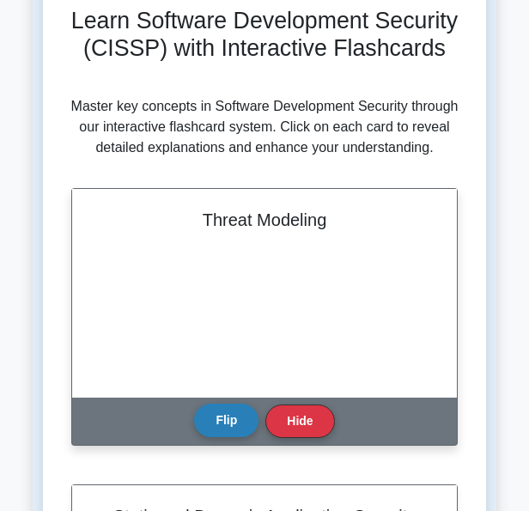
click at [230, 437] on button "Flip" at bounding box center [226, 421] width 64 height 34
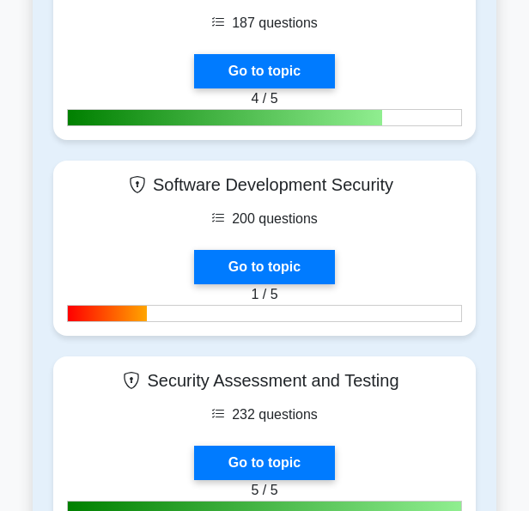
scroll to position [1439, 0]
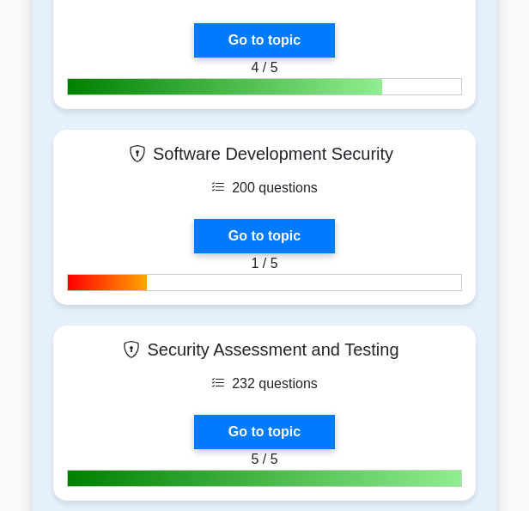
drag, startPoint x: 523, startPoint y: 121, endPoint x: 522, endPoint y: 138, distance: 16.4
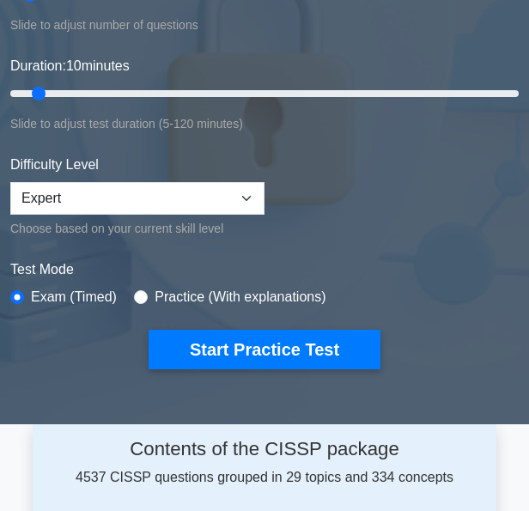
scroll to position [218, 0]
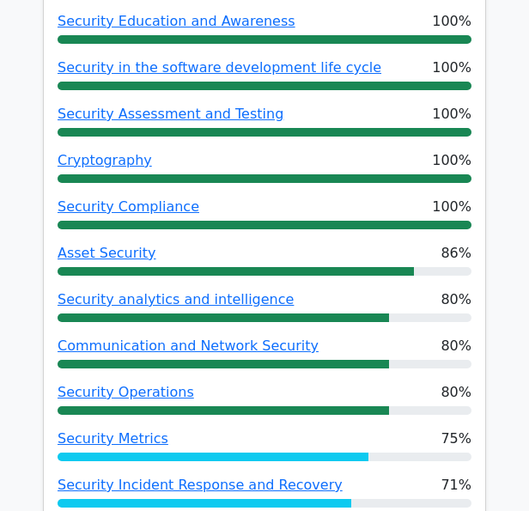
scroll to position [209, 0]
